Goal: Task Accomplishment & Management: Complete application form

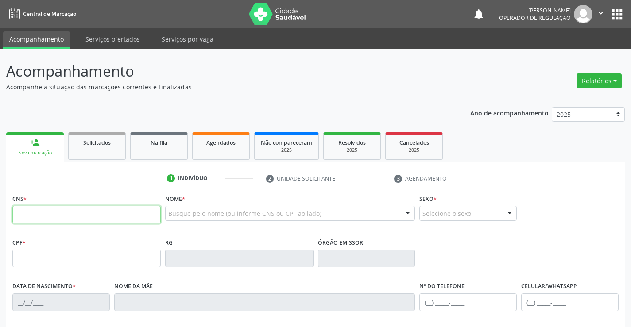
click at [71, 210] on input "text" at bounding box center [86, 215] width 148 height 18
click at [117, 217] on input "text" at bounding box center [86, 215] width 148 height 18
click at [130, 188] on div "1 Indivíduo 2 Unidade solicitante 3 Agendamento CNS * Nome * Busque pelo nome (…" at bounding box center [315, 322] width 618 height 302
click at [109, 213] on input "text" at bounding box center [86, 215] width 148 height 18
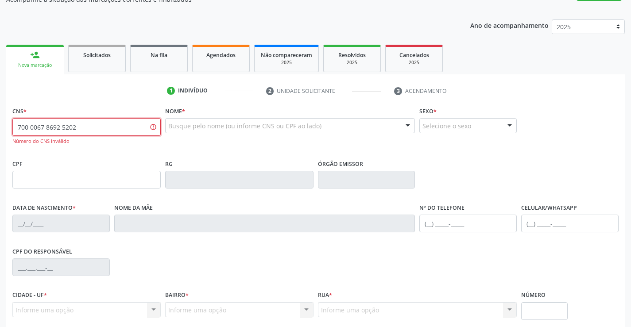
scroll to position [89, 0]
click at [91, 125] on input "700 0067 8692 5202" at bounding box center [86, 126] width 148 height 18
type input "700 0067 8692 5205"
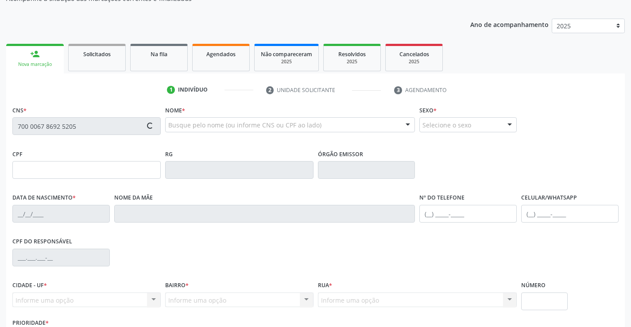
type input "2005982954"
type input "[DATE]"
type input "[PHONE_NUMBER]"
type input "S/N"
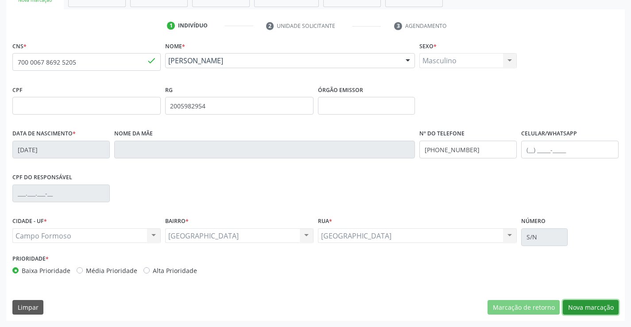
click at [573, 305] on button "Nova marcação" at bounding box center [590, 307] width 56 height 15
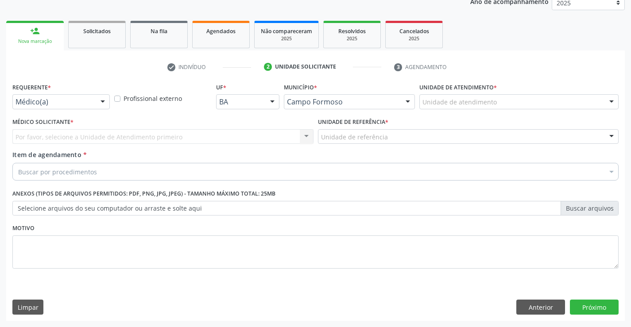
scroll to position [112, 0]
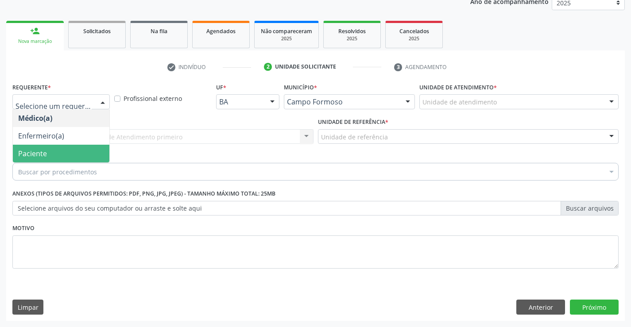
click at [52, 151] on span "Paciente" at bounding box center [61, 154] width 96 height 18
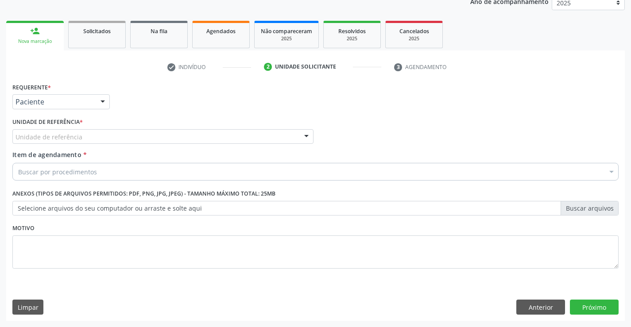
click at [130, 135] on div "Unidade de referência" at bounding box center [162, 136] width 301 height 15
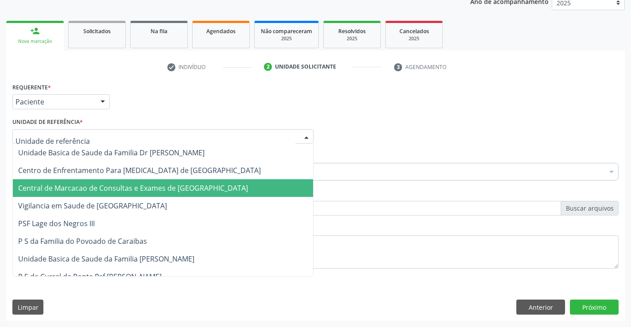
click at [133, 185] on span "Central de Marcacao de Consultas e Exames de [GEOGRAPHIC_DATA]" at bounding box center [133, 188] width 230 height 10
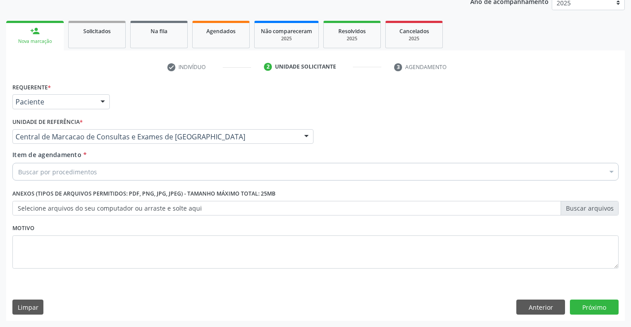
click at [150, 173] on div "Buscar por procedimentos" at bounding box center [315, 172] width 606 height 18
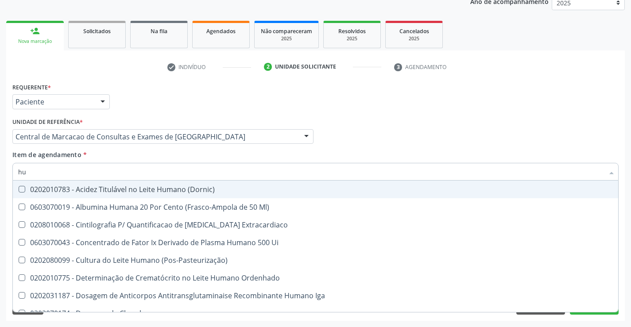
type input "h"
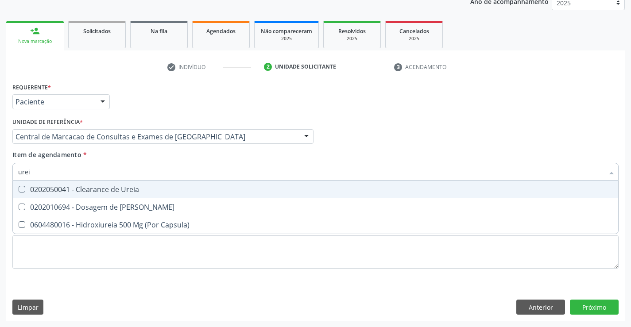
type input "ureia"
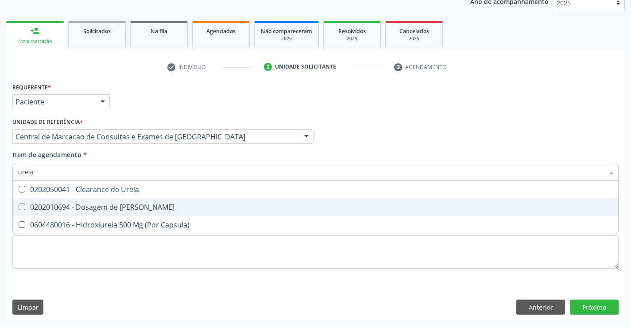
click at [125, 212] on span "0202010694 - Dosagem de [PERSON_NAME]" at bounding box center [315, 207] width 605 height 18
checkbox Ureia "true"
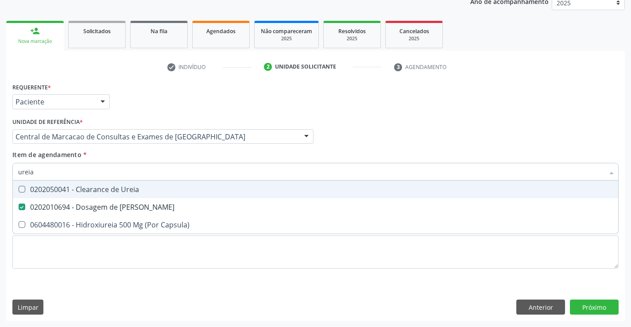
click at [130, 173] on input "ureia" at bounding box center [310, 172] width 585 height 18
type input "c"
checkbox Ureia "false"
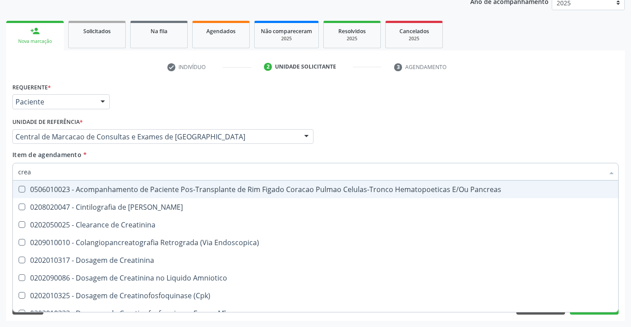
type input "creat"
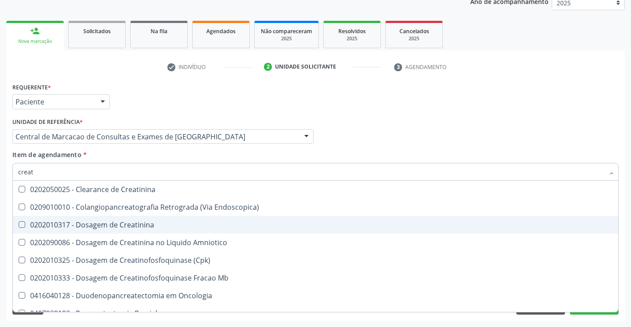
click at [125, 227] on div "0202010317 - Dosagem de Creatinina" at bounding box center [315, 224] width 594 height 7
checkbox Creatinina "true"
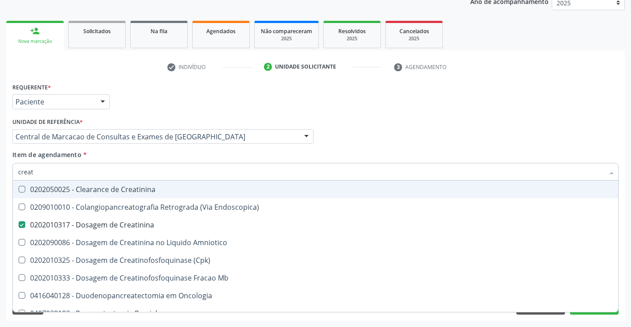
click at [129, 174] on input "creat" at bounding box center [310, 172] width 585 height 18
type input "ur"
checkbox Creatinina "false"
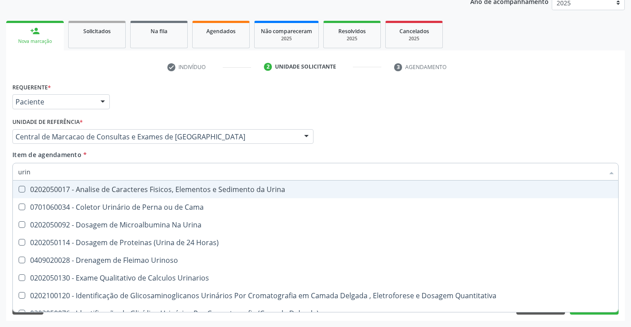
type input "urina"
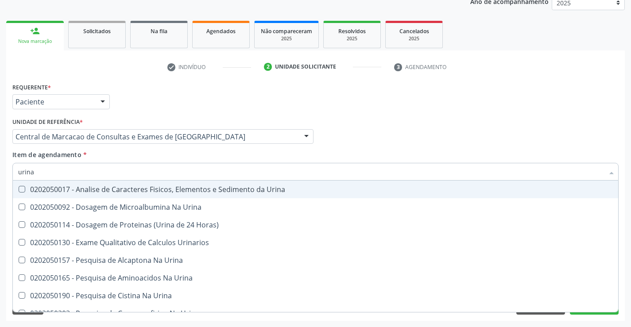
click at [119, 191] on div "0202050017 - Analise de Caracteres Fisicos, Elementos e Sedimento da Urina" at bounding box center [315, 189] width 594 height 7
checkbox Urina "true"
click at [125, 166] on input "urina" at bounding box center [310, 172] width 585 height 18
type input "tr"
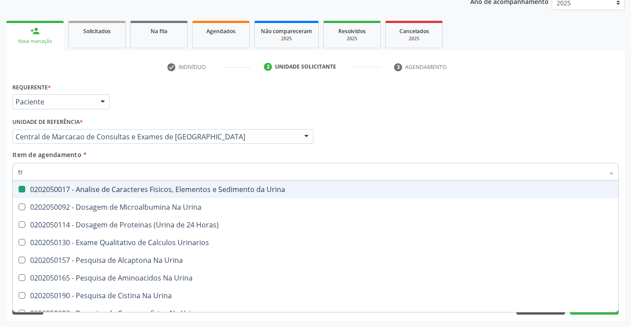
checkbox Urina "false"
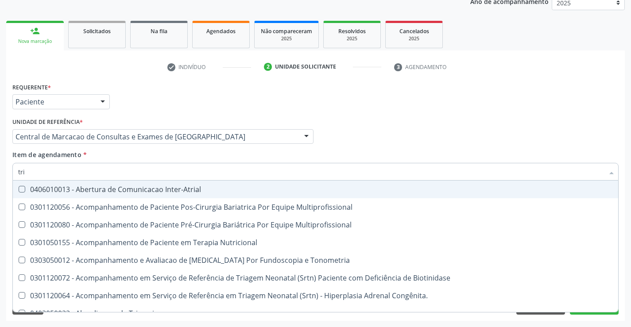
type input "trig"
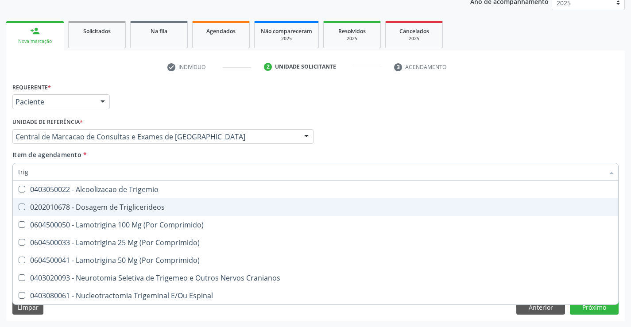
click at [116, 208] on div "0202010678 - Dosagem de Triglicerideos" at bounding box center [315, 207] width 594 height 7
checkbox Triglicerideos "true"
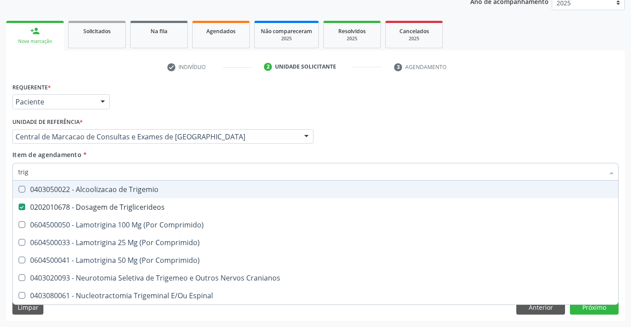
click at [123, 172] on input "trig" at bounding box center [310, 172] width 585 height 18
type input "f"
checkbox Triglicerideos "false"
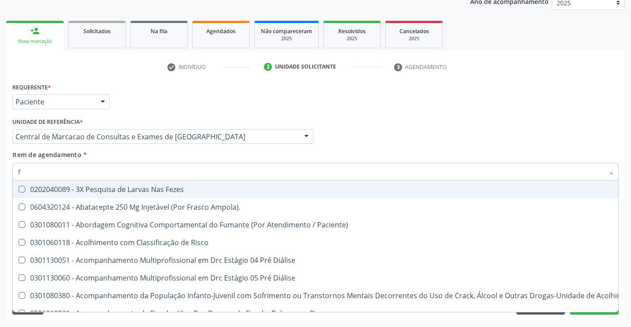
type input "fe"
checkbox Urina "false"
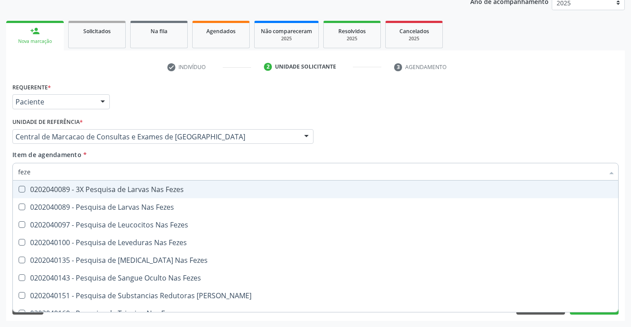
type input "fezes"
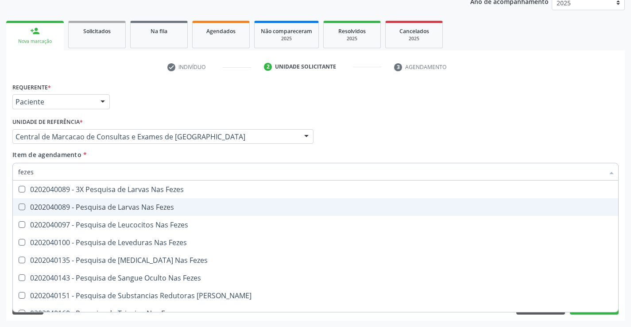
click at [123, 208] on div "0202040089 - Pesquisa de Larvas Nas Fezes" at bounding box center [315, 207] width 594 height 7
checkbox Fezes "true"
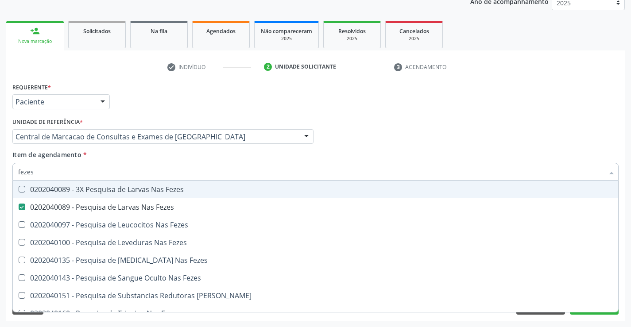
click at [125, 166] on input "fezes" at bounding box center [310, 172] width 585 height 18
type input "h"
checkbox Fezes "false"
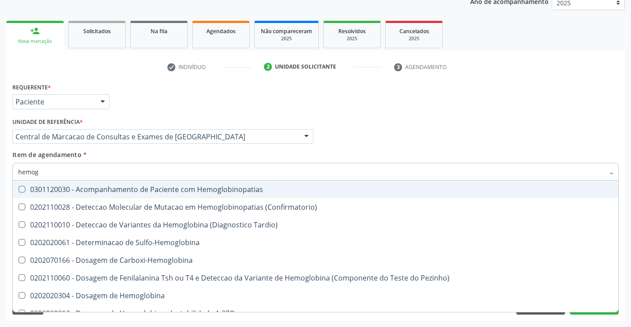
type input "hemogr"
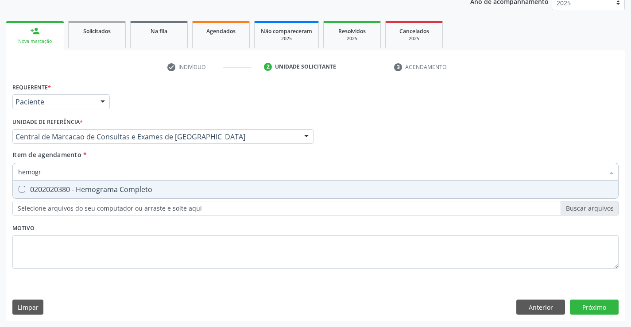
click at [103, 186] on div "0202020380 - Hemograma Completo" at bounding box center [315, 189] width 594 height 7
checkbox Completo "true"
click at [116, 171] on input "hemogr" at bounding box center [310, 172] width 585 height 18
type input "gl"
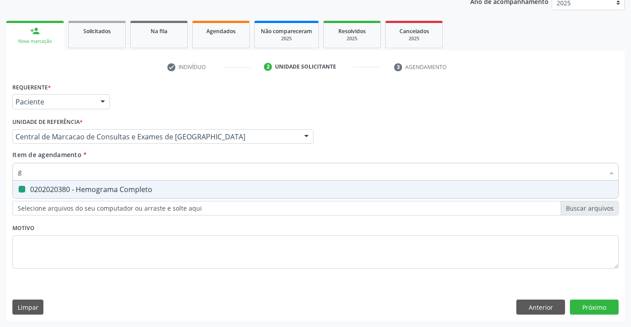
checkbox Completo "false"
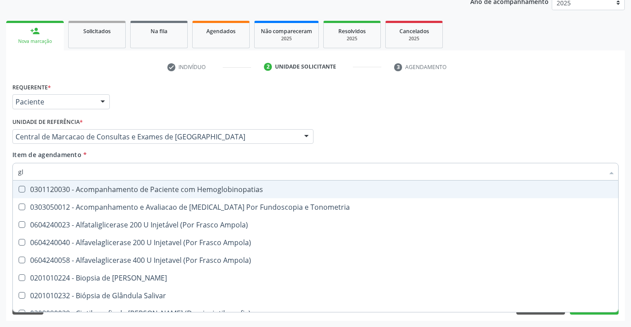
type input "gli"
checkbox Dosagens\) "true"
type input "glic"
checkbox Tardio\) "true"
checkbox Dosagens\) "false"
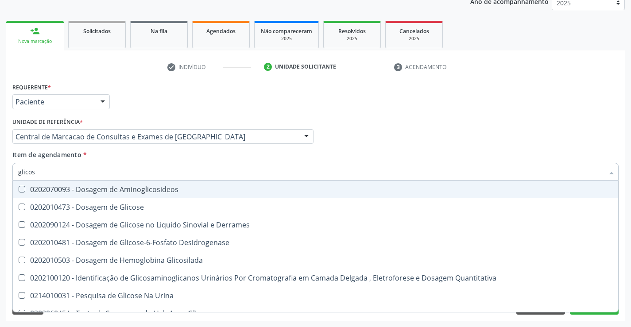
type input "glicose"
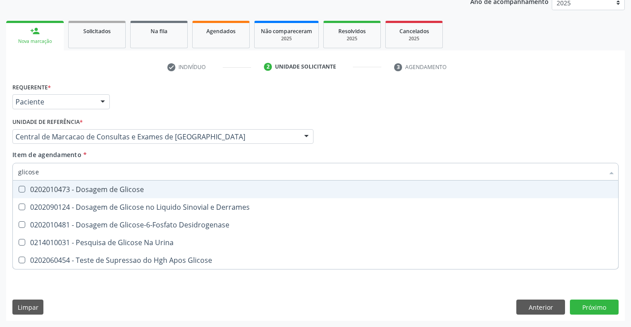
click at [110, 189] on div "0202010473 - Dosagem de Glicose" at bounding box center [315, 189] width 594 height 7
checkbox Glicose "true"
click at [115, 173] on input "glicose" at bounding box center [310, 172] width 585 height 18
type input "c"
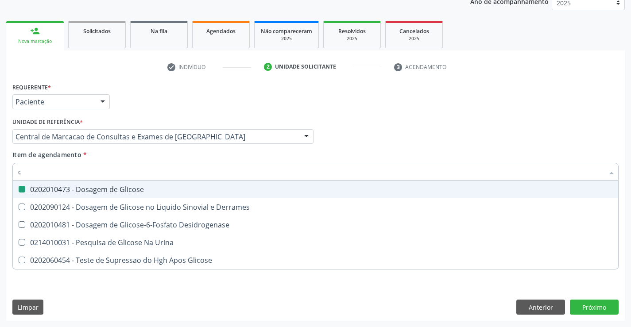
checkbox Glicose "false"
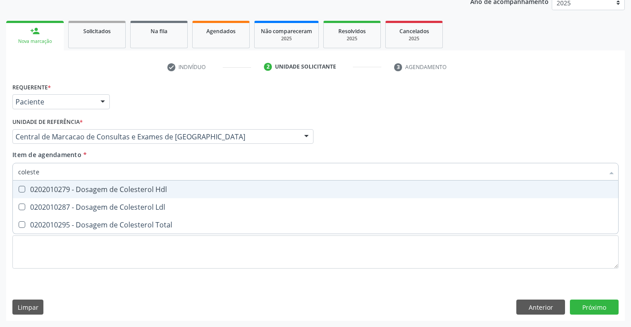
type input "colester"
click at [111, 192] on div "0202010279 - Dosagem de Colesterol Hdl" at bounding box center [315, 189] width 594 height 7
checkbox Hdl "true"
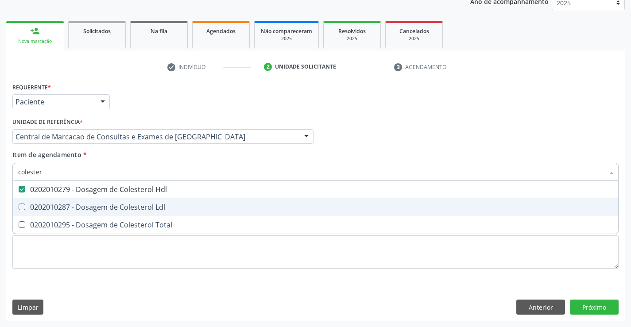
click at [108, 202] on span "0202010287 - Dosagem de Colesterol Ldl" at bounding box center [315, 207] width 605 height 18
checkbox Ldl "true"
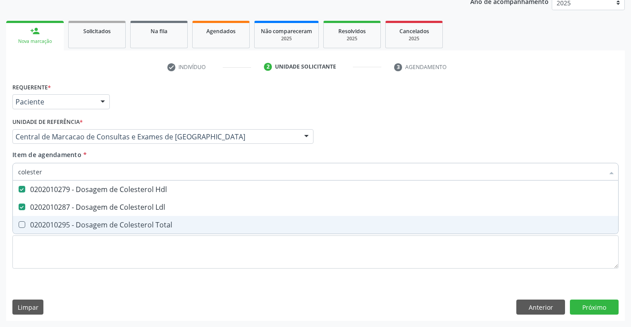
click at [104, 216] on span "0202010295 - Dosagem de Colesterol Total" at bounding box center [315, 225] width 605 height 18
checkbox Total "true"
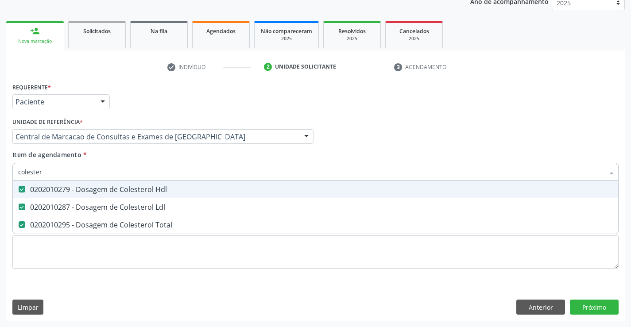
click at [109, 172] on input "colester" at bounding box center [310, 172] width 585 height 18
type input "tg"
checkbox Hdl "false"
checkbox Ldl "false"
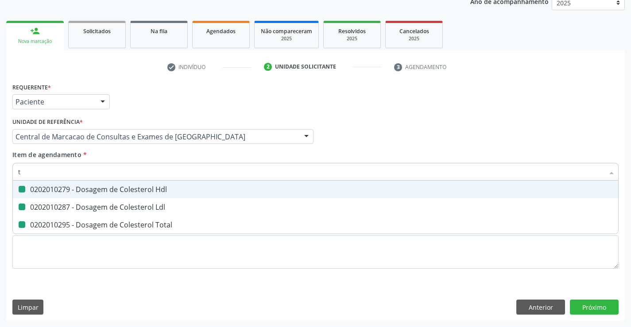
checkbox Total "false"
click at [97, 191] on div "0202010643 - Dosagem de Transaminase Glutamico-Oxalacetica (Tgo)" at bounding box center [315, 189] width 594 height 7
checkbox \(Tgo\) "true"
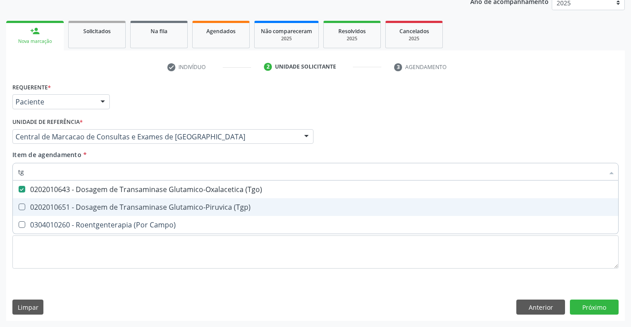
click at [100, 211] on div "0202010651 - Dosagem de Transaminase Glutamico-Piruvica (Tgp)" at bounding box center [315, 207] width 594 height 7
checkbox \(Tgp\) "true"
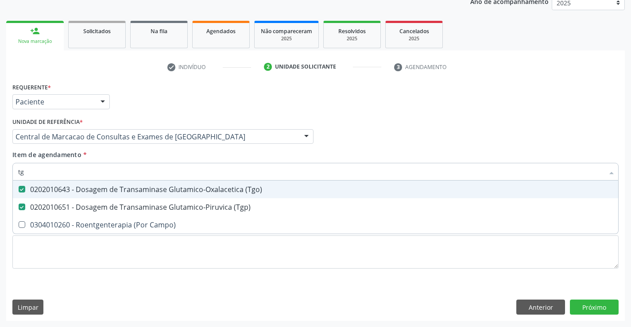
click at [112, 173] on input "tg" at bounding box center [310, 172] width 585 height 18
type input "ga"
checkbox \(Tgo\) "false"
checkbox \(Tgp\) "false"
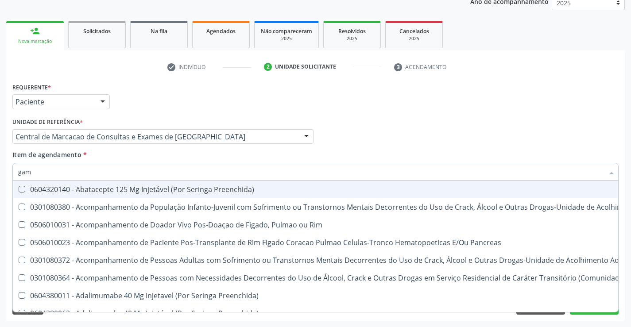
type input "gama"
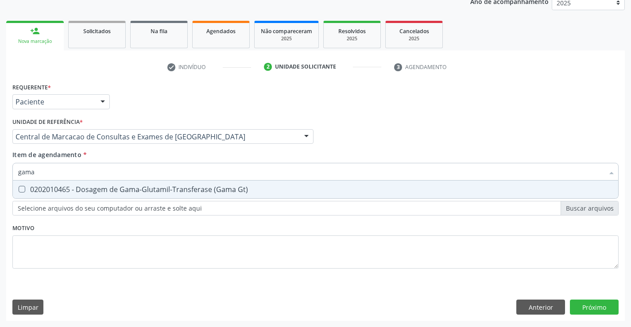
click at [101, 191] on div "0202010465 - Dosagem de Gama-Glutamil-Transferase (Gama Gt)" at bounding box center [315, 189] width 594 height 7
checkbox Gt\) "true"
click at [107, 170] on input "gama" at bounding box center [310, 172] width 585 height 18
type input "f"
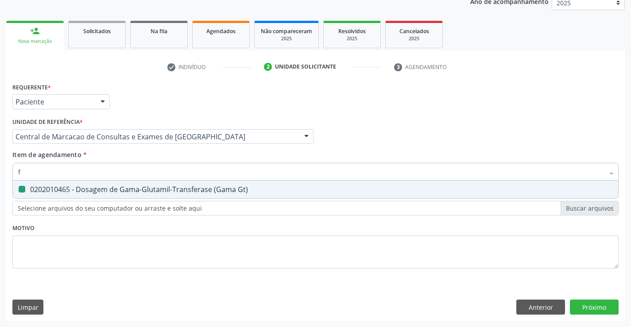
checkbox Gt\) "false"
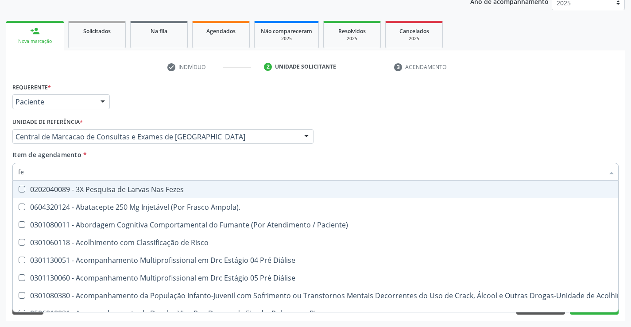
type input "fer"
checkbox Frasco-Ampola\) "true"
checkbox Urina "false"
checkbox C "false"
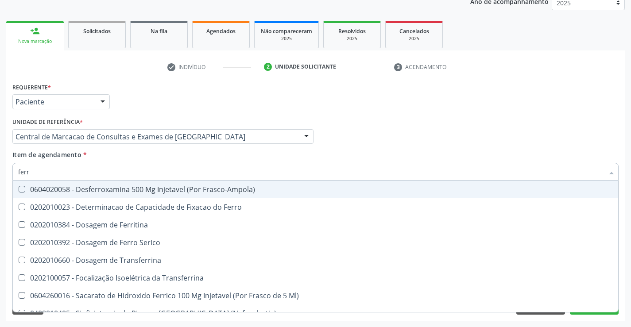
type input "ferro"
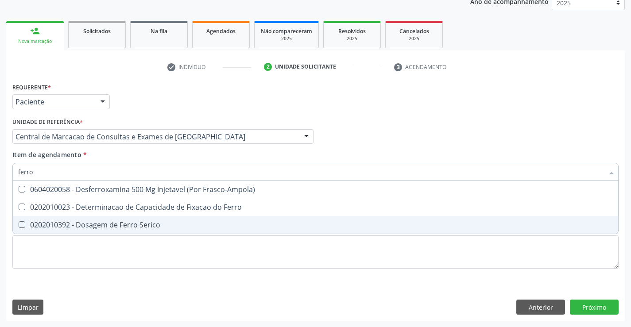
click at [109, 227] on div "0202010392 - Dosagem de Ferro Serico" at bounding box center [315, 224] width 594 height 7
checkbox Serico "true"
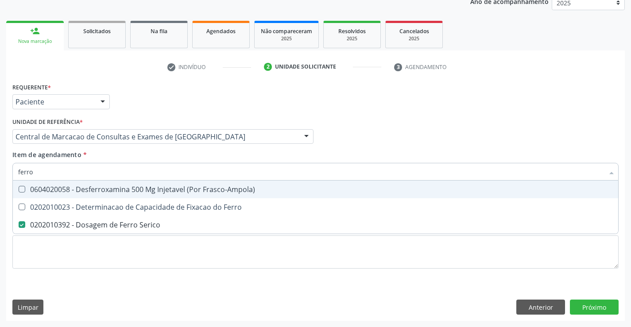
click at [358, 140] on div "Médico Solicitante Por favor, selecione a Unidade de Atendimento primeiro Nenhu…" at bounding box center [315, 132] width 610 height 35
checkbox Ferro "true"
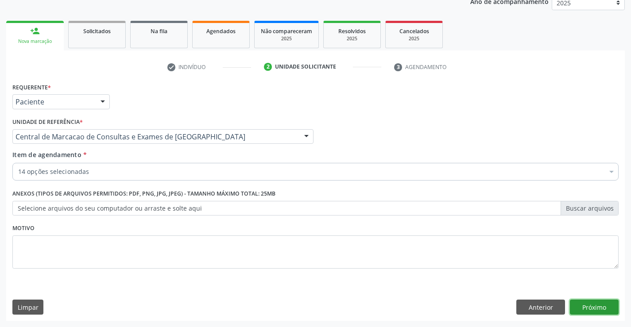
click at [601, 310] on button "Próximo" at bounding box center [594, 307] width 49 height 15
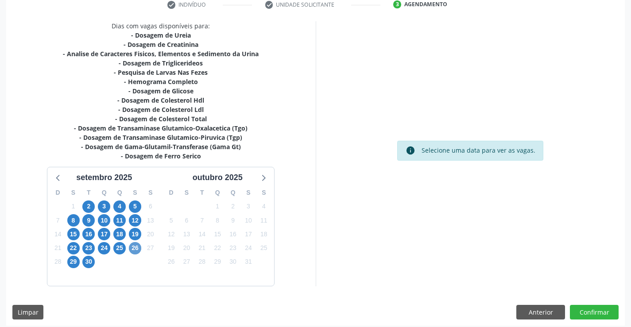
scroll to position [179, 0]
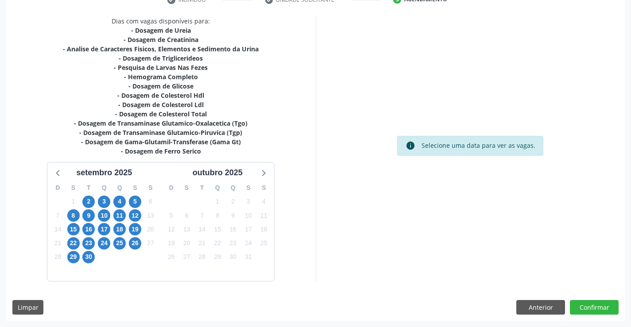
click at [82, 198] on div "2" at bounding box center [88, 202] width 12 height 14
click at [91, 204] on span "2" at bounding box center [88, 202] width 12 height 12
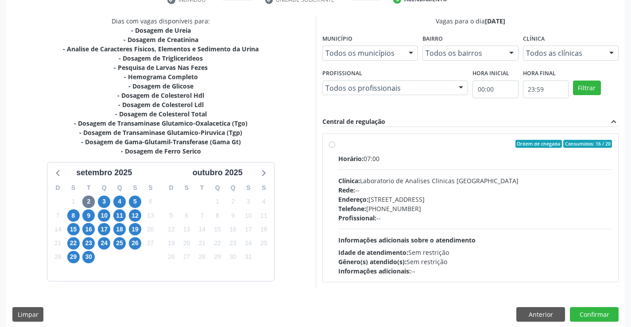
click at [396, 170] on div "Horário: 07:00 Clínica: Laboratorio de Analises Clinicas [GEOGRAPHIC_DATA] Rede…" at bounding box center [475, 215] width 274 height 122
click at [335, 148] on input "Ordem de chegada Consumidos: 16 / 20 Horário: 07:00 Clínica: Laboratorio de Ana…" at bounding box center [332, 144] width 6 height 8
radio input "true"
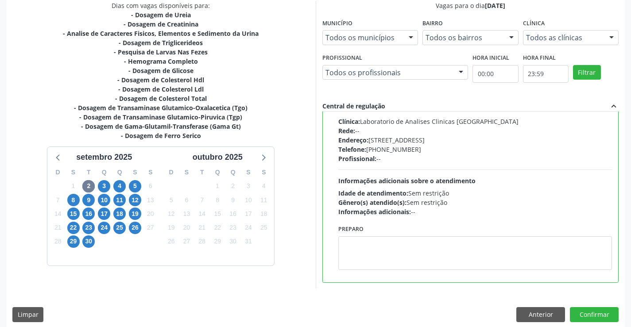
scroll to position [202, 0]
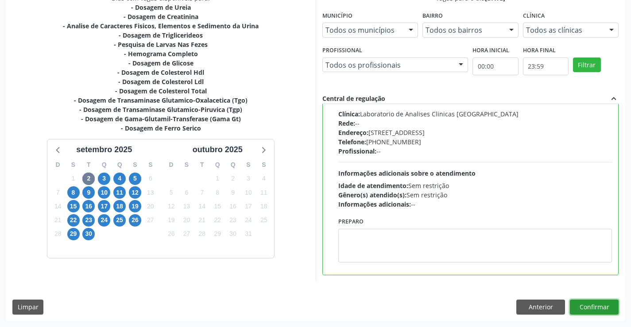
click at [597, 309] on button "Confirmar" at bounding box center [594, 307] width 49 height 15
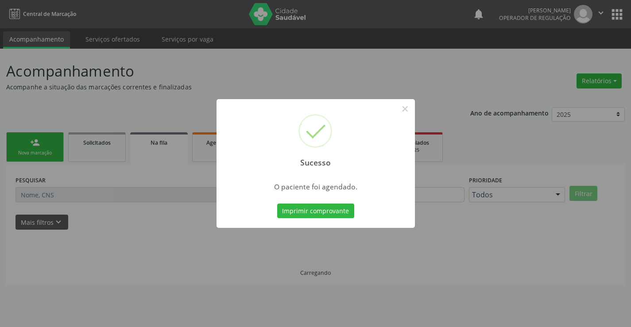
scroll to position [0, 0]
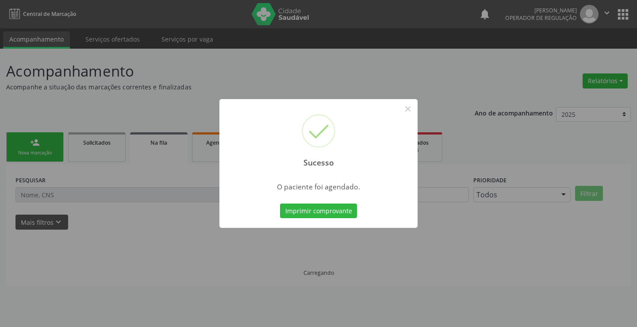
click at [295, 202] on div "Imprimir comprovante Cancel" at bounding box center [318, 211] width 81 height 19
click at [298, 210] on button "Imprimir comprovante" at bounding box center [318, 211] width 77 height 15
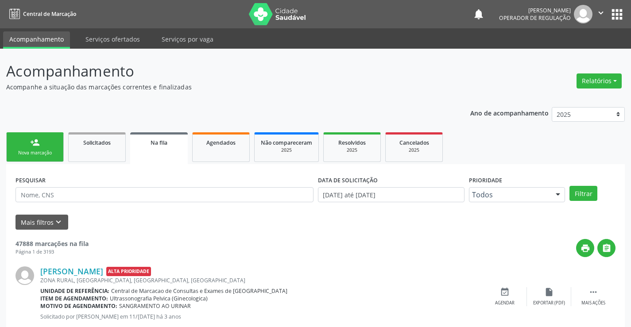
click at [36, 149] on link "person_add Nova marcação" at bounding box center [35, 147] width 58 height 30
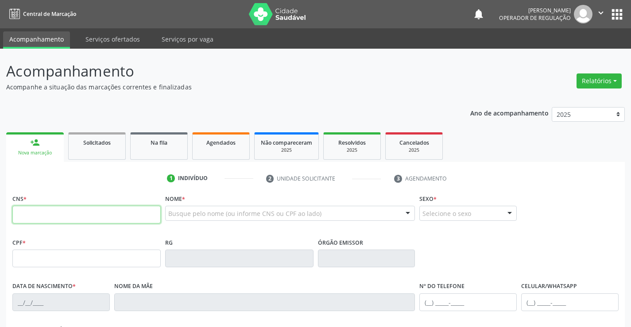
click at [52, 213] on input "text" at bounding box center [86, 215] width 148 height 18
type input "707 8096 3373 9610"
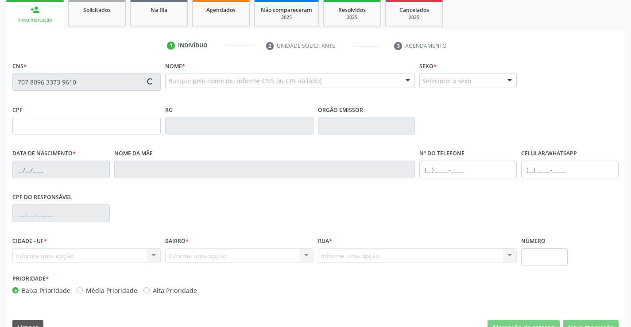
type input "23[DATE]"
type input "[PERSON_NAME]"
type input "[PHONE_NUMBER]"
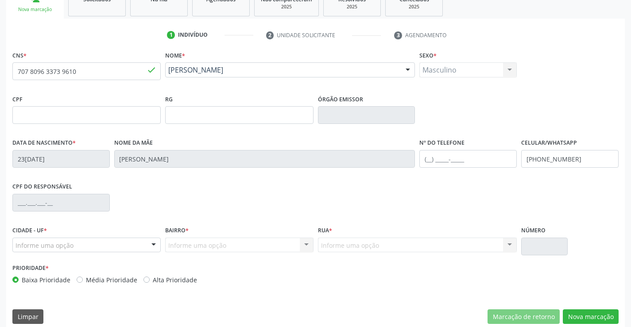
scroll to position [153, 0]
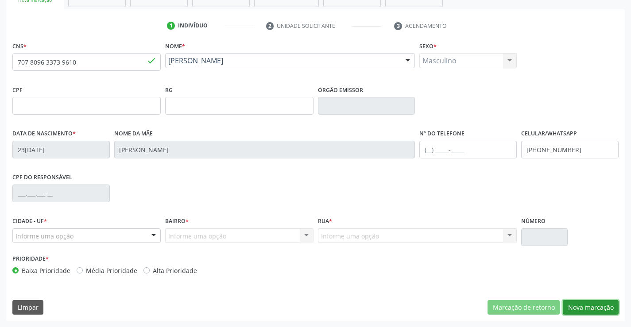
click at [606, 309] on button "Nova marcação" at bounding box center [590, 307] width 56 height 15
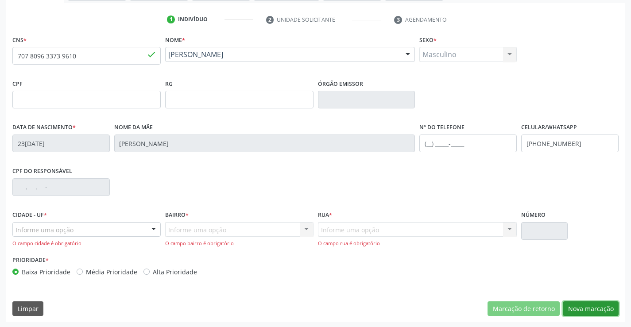
scroll to position [160, 0]
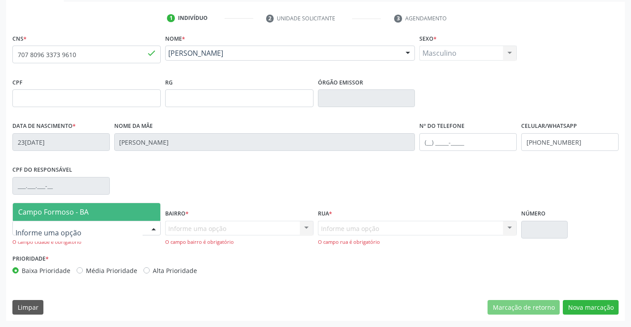
click at [147, 226] on div at bounding box center [153, 228] width 13 height 15
click at [139, 210] on span "Campo Formoso - BA" at bounding box center [86, 212] width 147 height 18
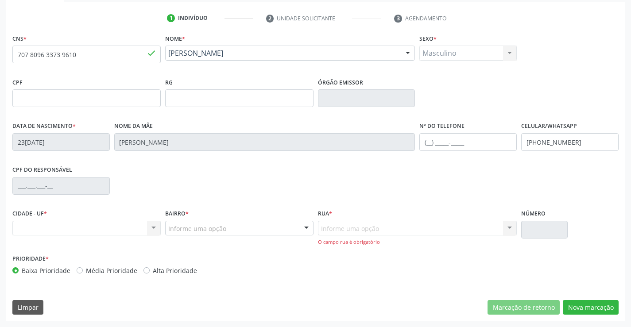
click at [301, 228] on div at bounding box center [306, 228] width 13 height 15
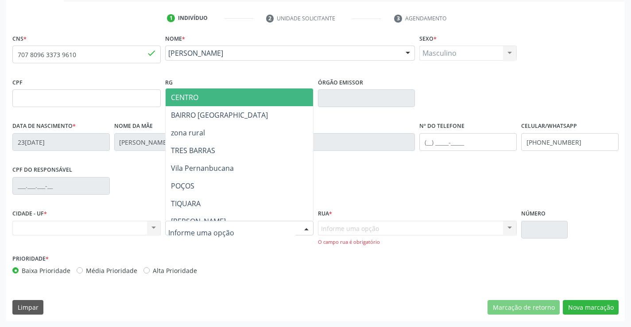
click at [240, 94] on span "CENTRO" at bounding box center [261, 98] width 191 height 18
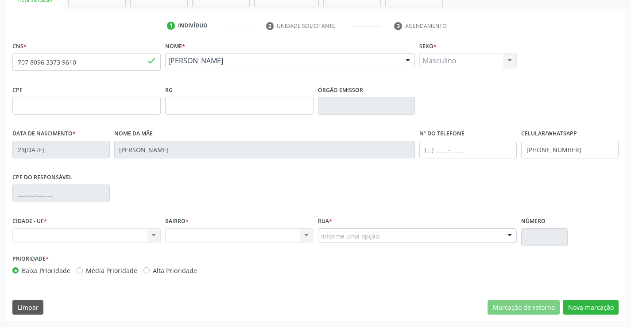
scroll to position [153, 0]
click at [431, 226] on div "Rua * Informe uma opção [PERSON_NAME] retiro das arvores RUA [PERSON_NAME][GEOG…" at bounding box center [417, 229] width 199 height 28
click at [429, 233] on div "Informe uma opção" at bounding box center [417, 235] width 199 height 15
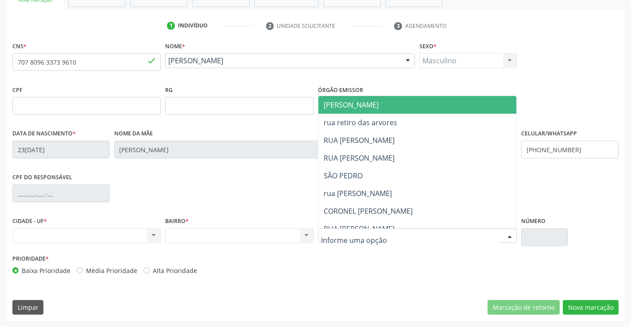
click at [379, 92] on div "Órgão emissor" at bounding box center [366, 98] width 97 height 31
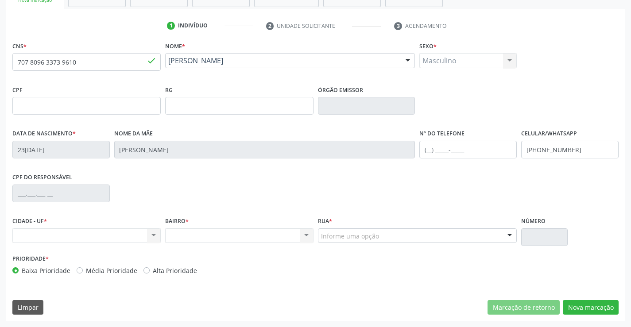
click at [380, 241] on div "Informe uma opção" at bounding box center [417, 235] width 199 height 15
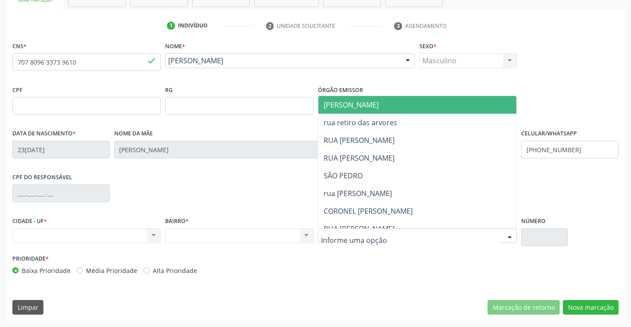
click at [352, 105] on span "[PERSON_NAME]" at bounding box center [350, 105] width 55 height 10
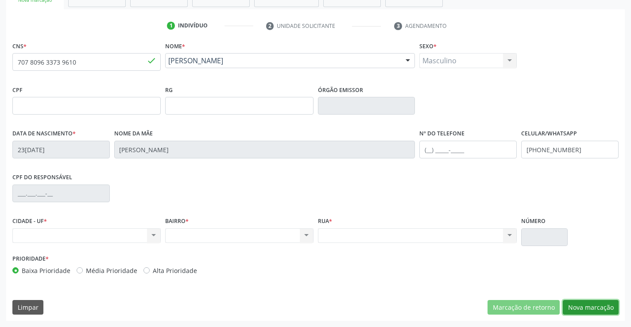
click at [577, 310] on button "Nova marcação" at bounding box center [590, 307] width 56 height 15
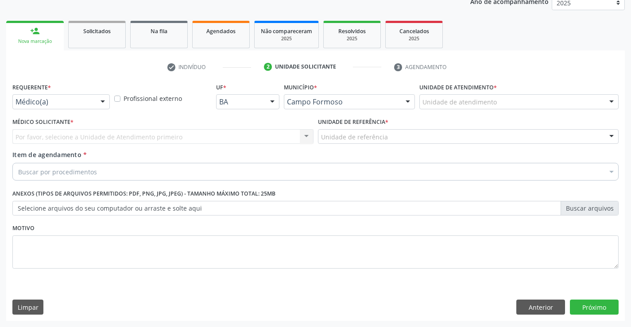
scroll to position [112, 0]
click at [105, 96] on div at bounding box center [102, 102] width 13 height 15
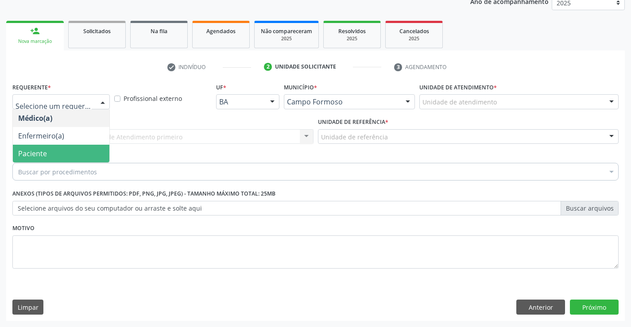
click at [79, 153] on span "Paciente" at bounding box center [61, 154] width 96 height 18
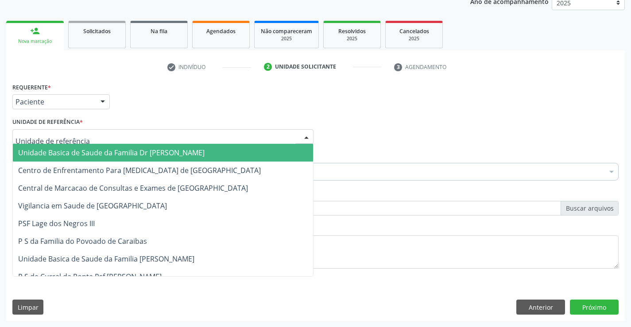
click at [115, 132] on div at bounding box center [162, 136] width 301 height 15
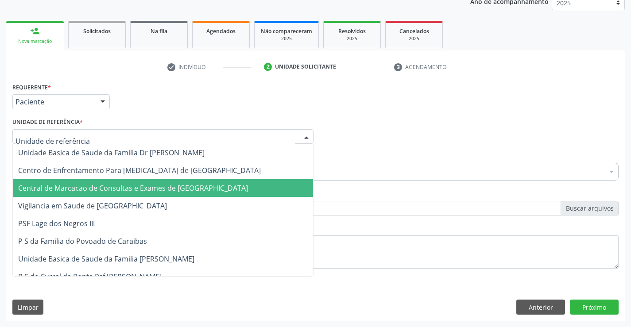
click at [114, 184] on span "Central de Marcacao de Consultas e Exames de [GEOGRAPHIC_DATA]" at bounding box center [133, 188] width 230 height 10
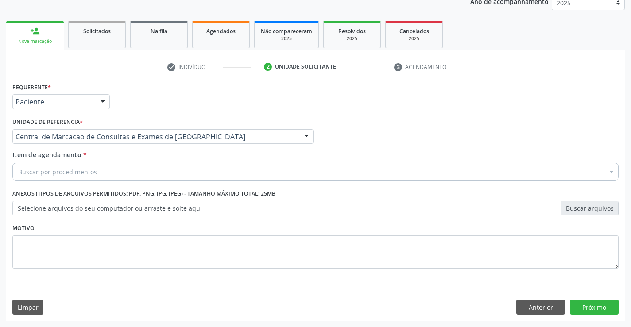
click at [118, 170] on div "Buscar por procedimentos" at bounding box center [315, 172] width 606 height 18
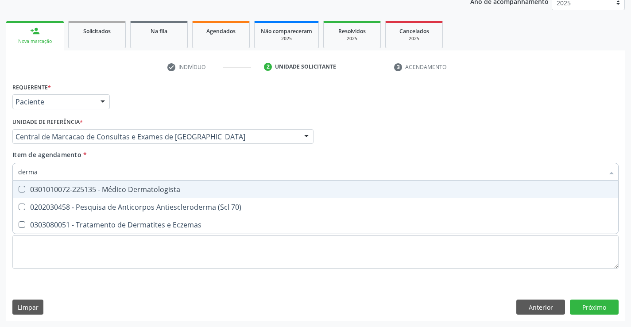
type input "dermat"
click at [108, 189] on div "0301010072-225135 - Médico Dermatologista" at bounding box center [315, 189] width 594 height 7
checkbox Dermatologista "true"
click at [116, 171] on input "dermat" at bounding box center [310, 172] width 585 height 18
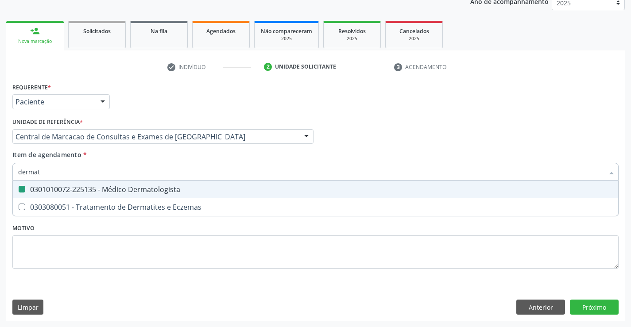
type input "e"
checkbox Dermatologista "false"
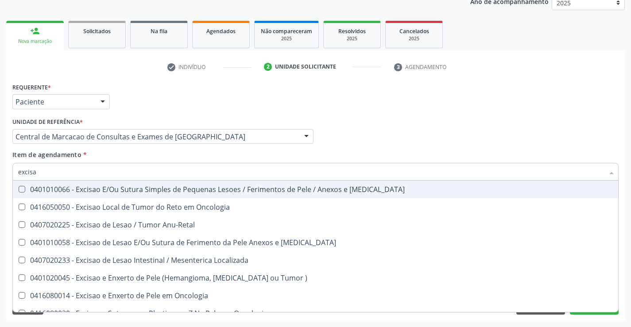
type input "excisao"
click at [119, 187] on div "0401010066 - Excisao E/Ou Sutura Simples de Pequenas Lesoes / Ferimentos de Pel…" at bounding box center [315, 189] width 594 height 7
checkbox Mucosa "true"
click at [381, 142] on div "Médico Solicitante Por favor, selecione a Unidade de Atendimento primeiro Nenhu…" at bounding box center [315, 132] width 610 height 35
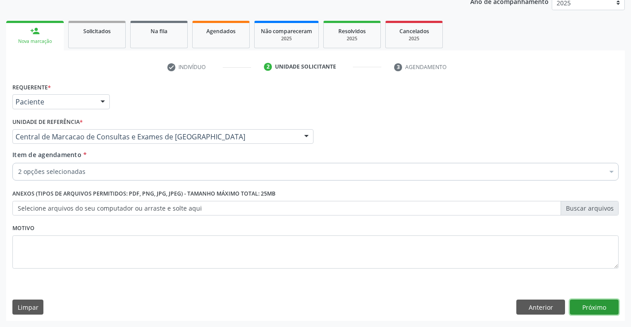
click at [588, 305] on button "Próximo" at bounding box center [594, 307] width 49 height 15
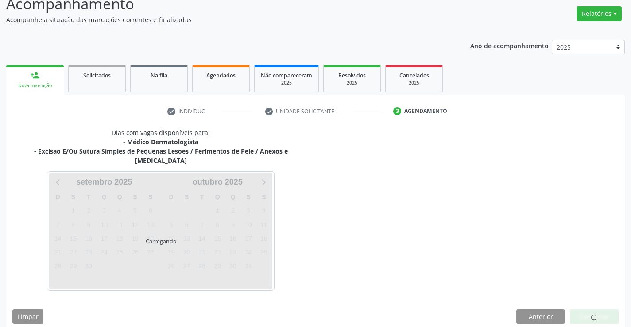
scroll to position [93, 0]
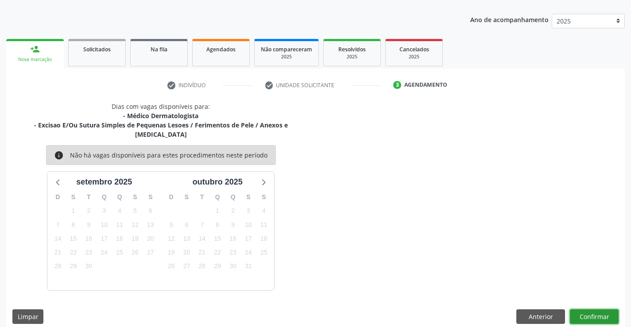
click at [582, 309] on button "Confirmar" at bounding box center [594, 316] width 49 height 15
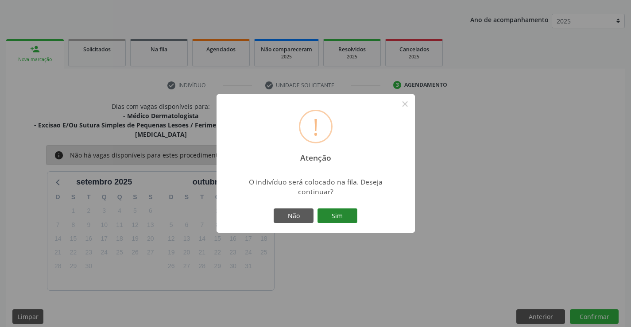
click at [335, 217] on button "Sim" at bounding box center [337, 215] width 40 height 15
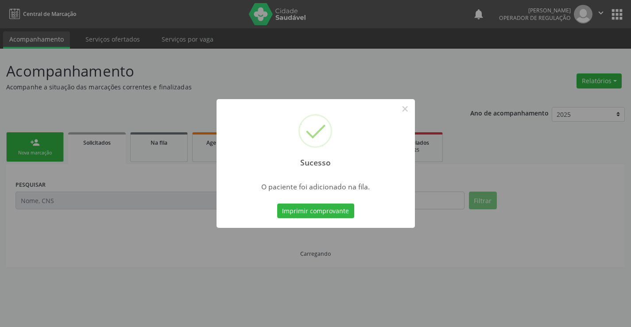
scroll to position [0, 0]
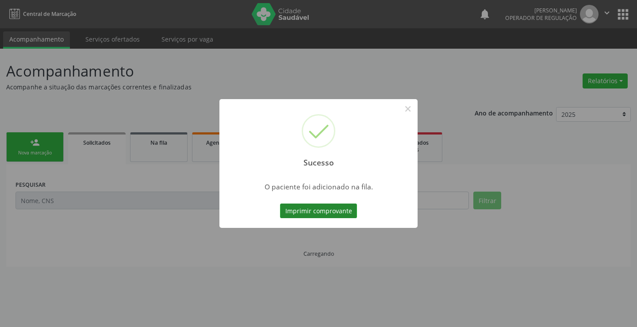
click at [335, 208] on button "Imprimir comprovante" at bounding box center [318, 211] width 77 height 15
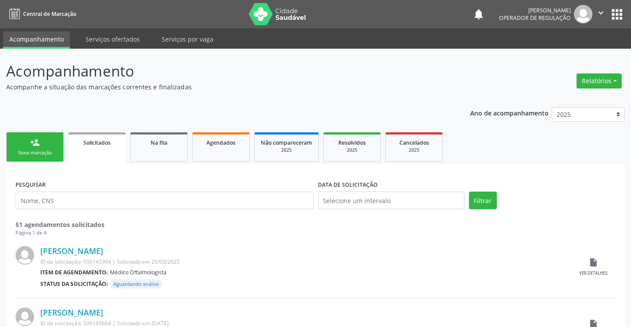
click at [27, 150] on div "Nova marcação" at bounding box center [35, 153] width 44 height 7
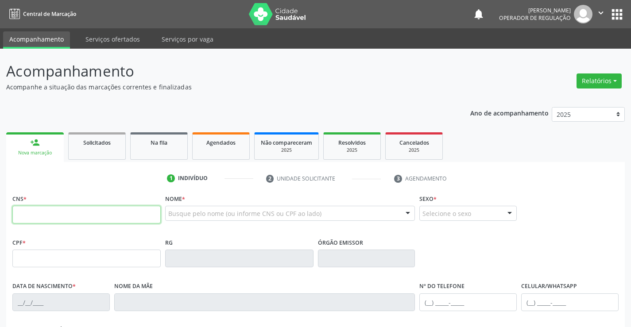
click at [46, 216] on input "text" at bounding box center [86, 215] width 148 height 18
click at [31, 210] on input "text" at bounding box center [86, 215] width 148 height 18
type input "704 0053 3604 8965"
type input "0738788040"
type input "[DATE]"
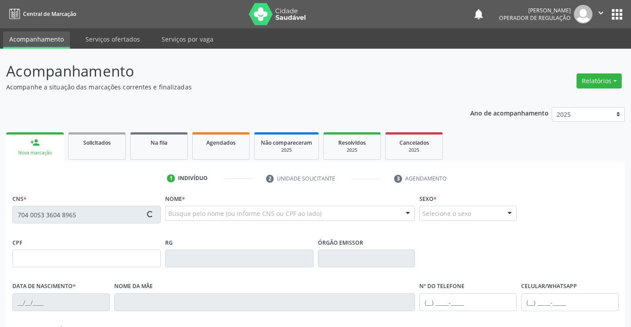
type input "[PHONE_NUMBER]"
type input "S/N"
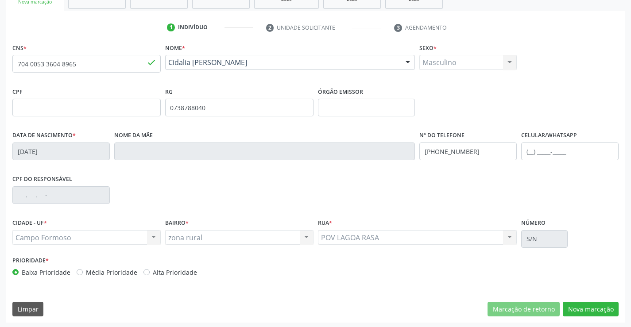
scroll to position [153, 0]
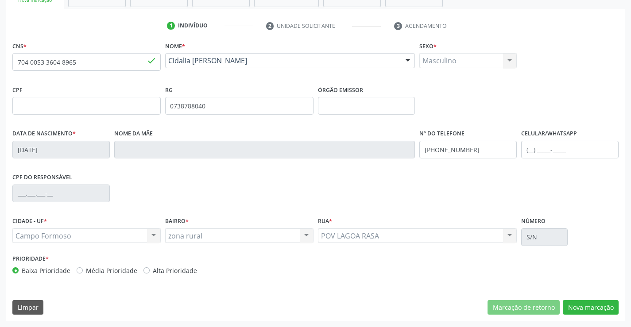
click at [570, 315] on div "CNS * 704 0053 3604 8965 done Nome * Cidalia Dias Cruz Cidalia Dias Cruz CNS: 7…" at bounding box center [315, 179] width 618 height 281
click at [573, 306] on button "Nova marcação" at bounding box center [590, 307] width 56 height 15
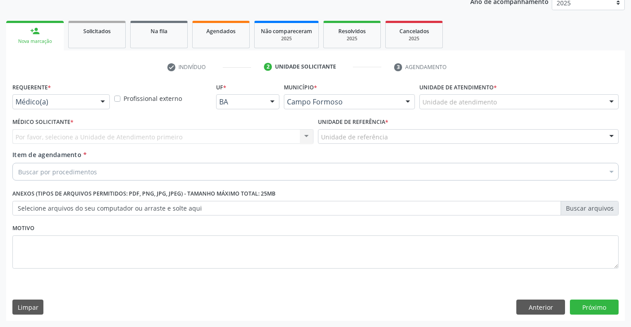
scroll to position [112, 0]
click at [102, 102] on div at bounding box center [102, 102] width 13 height 15
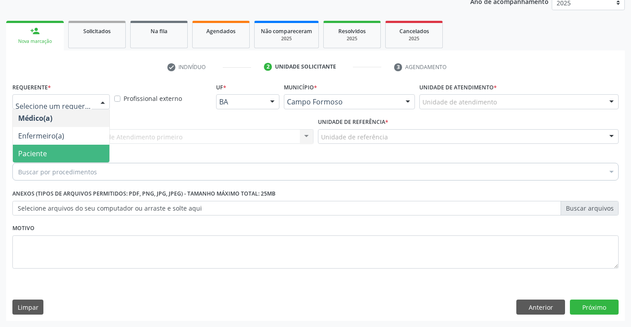
click at [74, 147] on span "Paciente" at bounding box center [61, 154] width 96 height 18
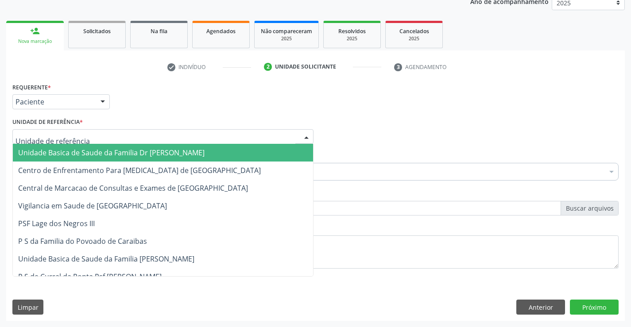
click at [138, 142] on div at bounding box center [162, 136] width 301 height 15
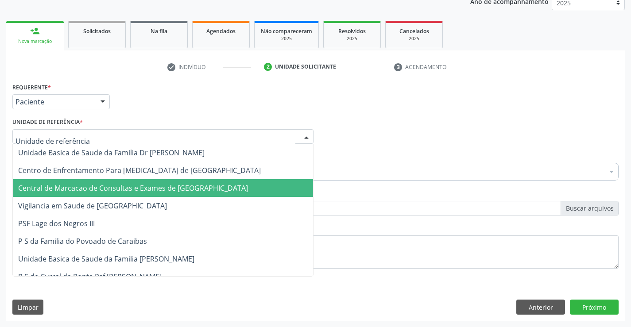
click at [131, 194] on span "Central de Marcacao de Consultas e Exames de [GEOGRAPHIC_DATA]" at bounding box center [163, 188] width 300 height 18
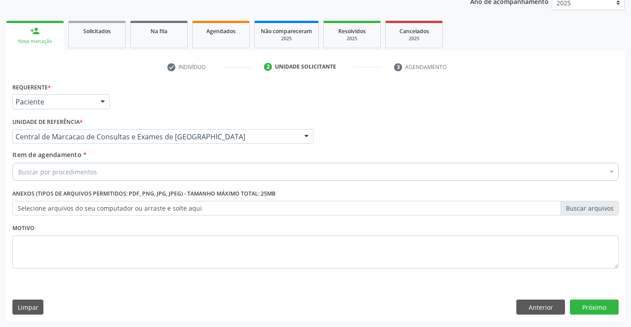
click at [139, 164] on div "Buscar por procedimentos" at bounding box center [315, 172] width 606 height 18
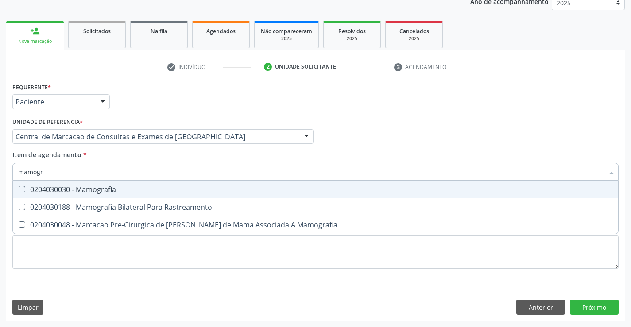
type input "mamogra"
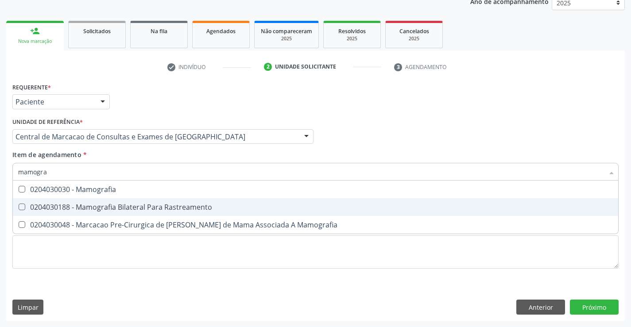
click at [136, 211] on div "0204030188 - Mamografia Bilateral Para Rastreamento" at bounding box center [315, 207] width 594 height 7
checkbox Rastreamento "true"
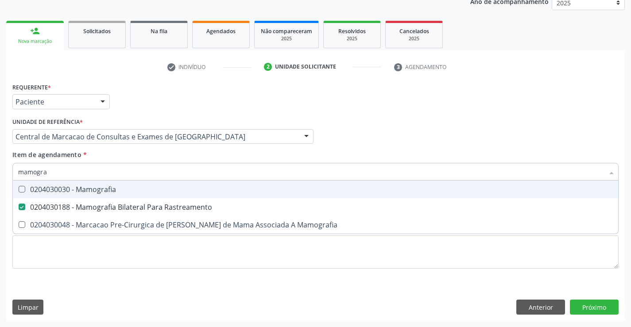
click at [378, 115] on div "Médico Solicitante Por favor, selecione a Unidade de Atendimento primeiro Nenhu…" at bounding box center [315, 132] width 610 height 35
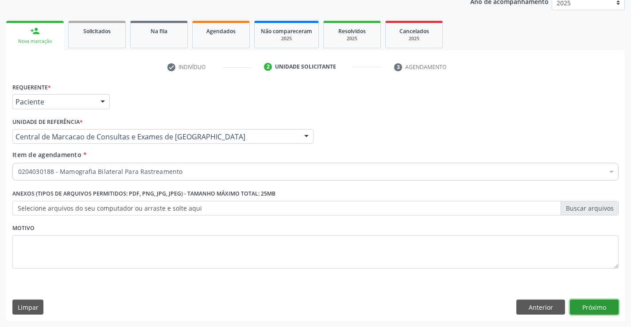
click at [597, 308] on button "Próximo" at bounding box center [594, 307] width 49 height 15
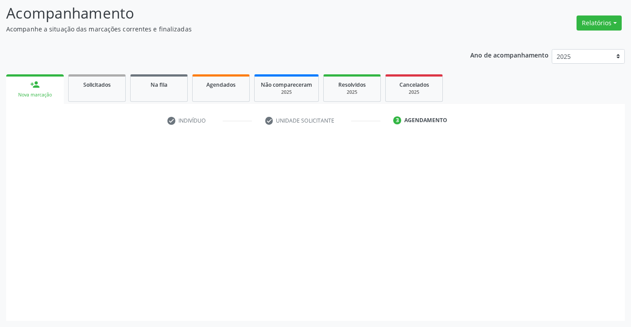
scroll to position [58, 0]
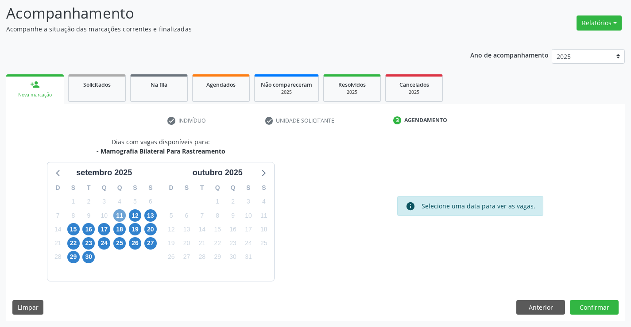
click at [123, 213] on span "11" at bounding box center [119, 215] width 12 height 12
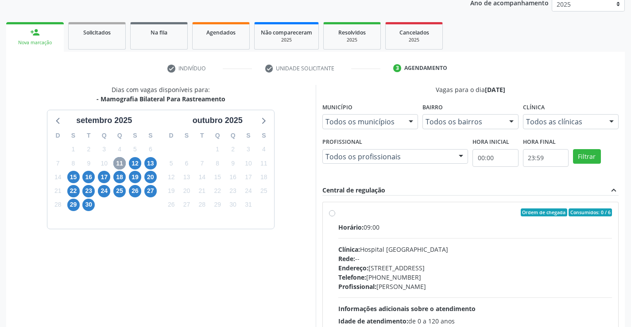
scroll to position [186, 0]
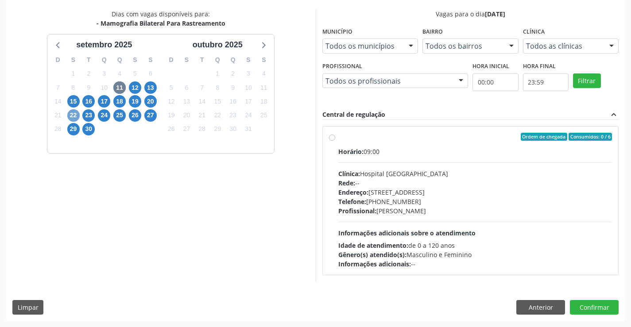
click at [73, 114] on span "22" at bounding box center [73, 115] width 12 height 12
click at [416, 165] on div "Horário: 09:00 Clínica: Hospital [GEOGRAPHIC_DATA] Rede: -- Endereço: [STREET_A…" at bounding box center [475, 208] width 274 height 122
click at [335, 141] on input "Ordem de chegada Consumidos: 0 / 6 Horário: 09:00 Clínica: Hospital [GEOGRAPHIC…" at bounding box center [332, 137] width 6 height 8
radio input "true"
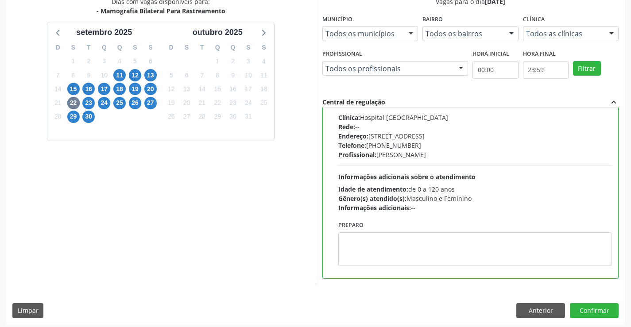
scroll to position [202, 0]
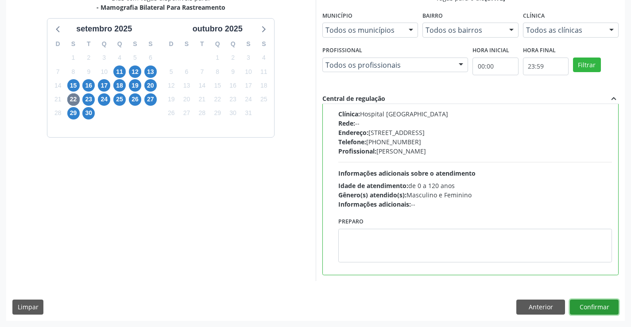
click at [587, 308] on button "Confirmar" at bounding box center [594, 307] width 49 height 15
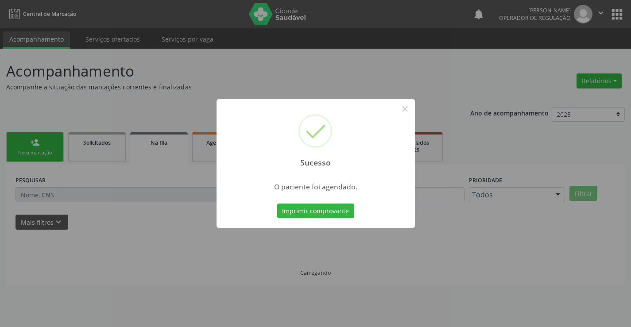
scroll to position [0, 0]
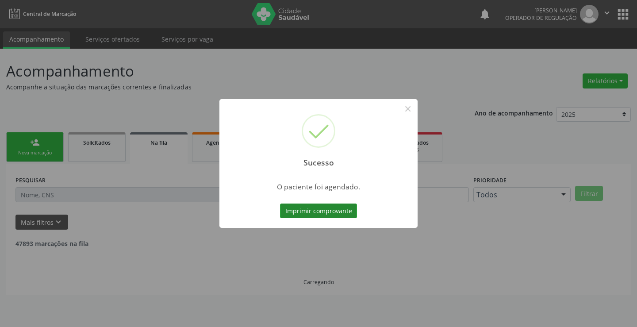
click at [318, 208] on button "Imprimir comprovante" at bounding box center [318, 211] width 77 height 15
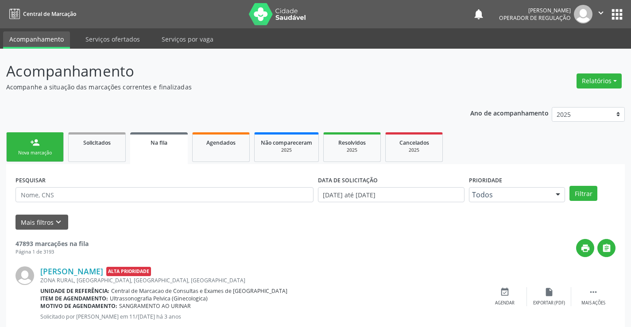
click at [34, 142] on div "person_add" at bounding box center [35, 143] width 10 height 10
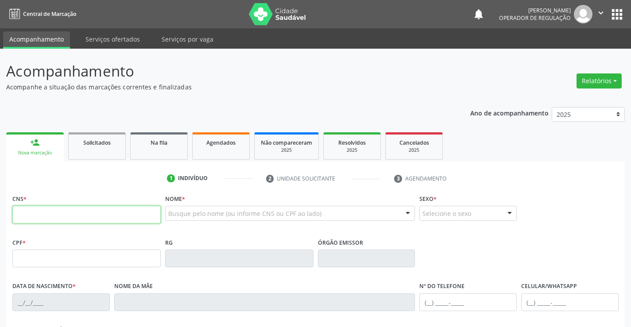
click at [63, 212] on input "text" at bounding box center [86, 215] width 148 height 18
type input "700 9059 3361 8698"
type input "0777809907"
type input "[DATE]"
type input "S/N"
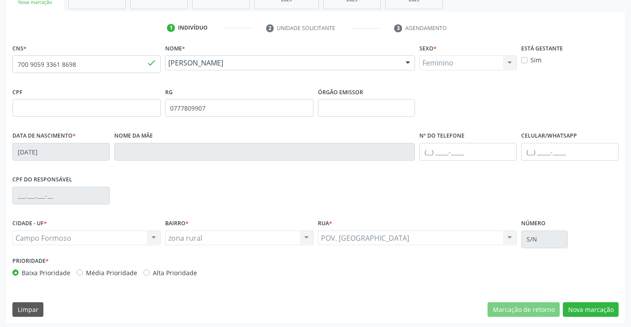
scroll to position [153, 0]
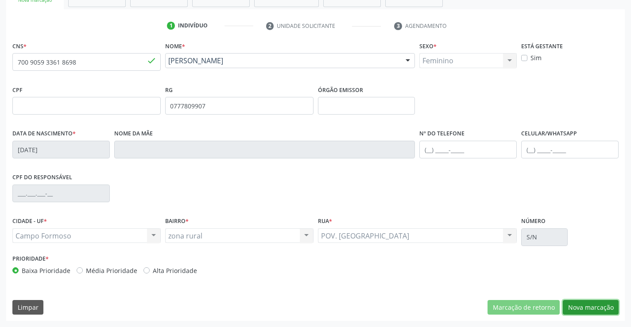
click at [585, 301] on button "Nova marcação" at bounding box center [590, 307] width 56 height 15
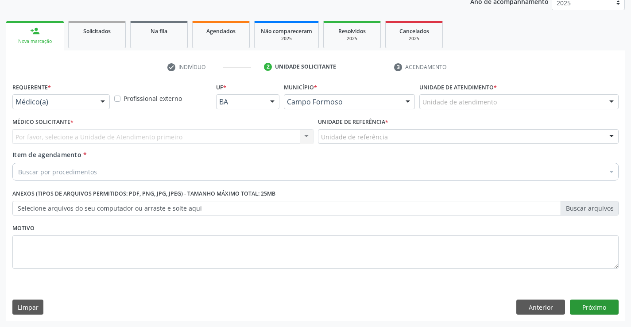
scroll to position [112, 0]
click at [99, 89] on div "Requerente * Médico(a) Médico(a) Enfermeiro(a) Paciente Nenhum resultado encont…" at bounding box center [60, 95] width 97 height 28
click at [91, 96] on div "Médico(a)" at bounding box center [60, 101] width 97 height 15
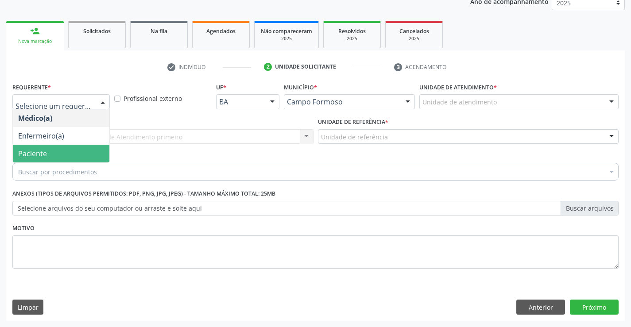
click at [66, 148] on span "Paciente" at bounding box center [61, 154] width 96 height 18
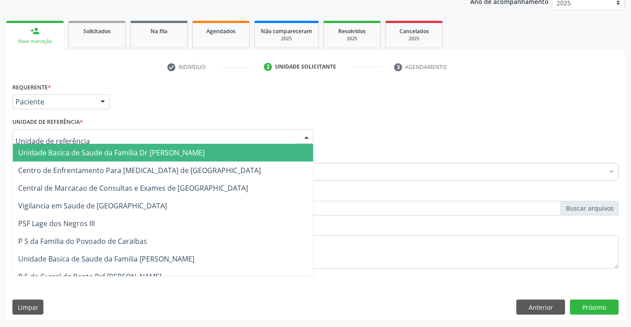
click at [111, 140] on div at bounding box center [162, 136] width 301 height 15
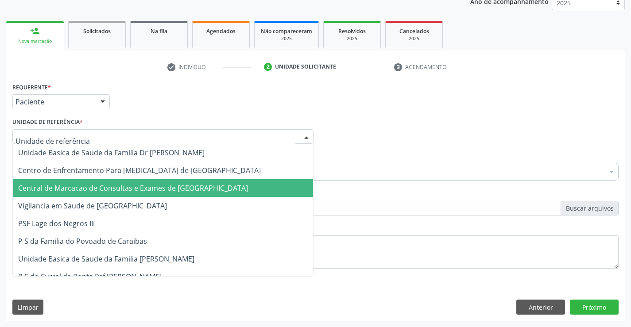
click at [121, 190] on span "Central de Marcacao de Consultas e Exames de [GEOGRAPHIC_DATA]" at bounding box center [133, 188] width 230 height 10
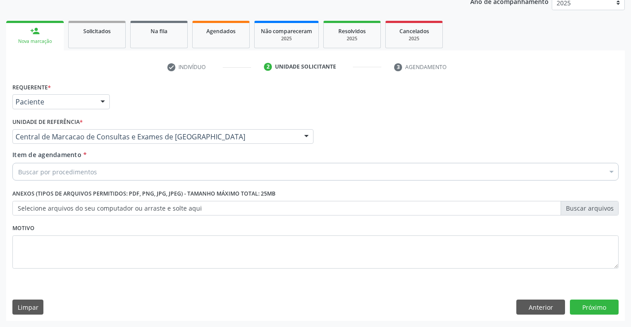
click at [145, 170] on div "Buscar por procedimentos" at bounding box center [315, 172] width 606 height 18
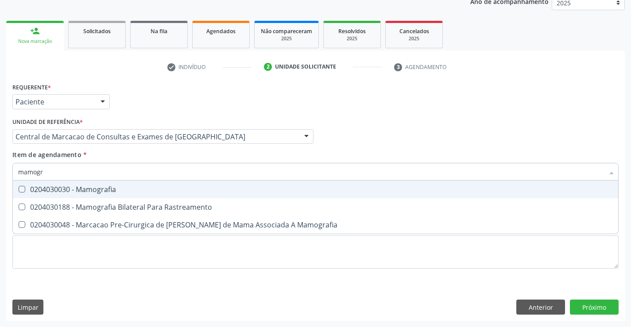
type input "mamogra"
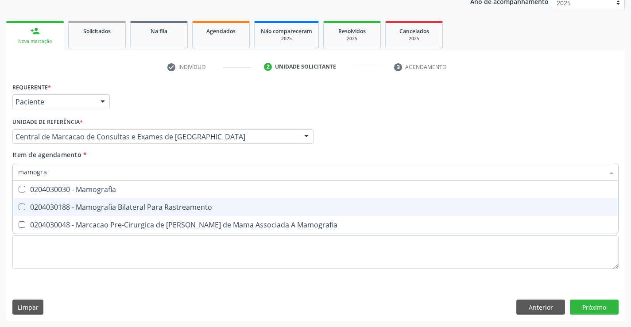
click at [132, 207] on div "0204030188 - Mamografia Bilateral Para Rastreamento" at bounding box center [315, 207] width 594 height 7
checkbox Rastreamento "true"
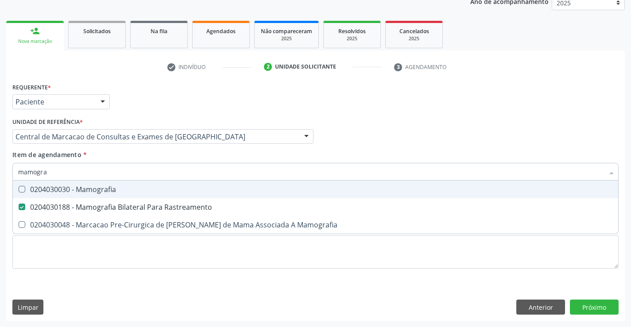
click at [345, 169] on input "mamogra" at bounding box center [310, 172] width 585 height 18
click at [357, 140] on div "Médico Solicitante Por favor, selecione a Unidade de Atendimento primeiro Nenhu…" at bounding box center [315, 132] width 610 height 35
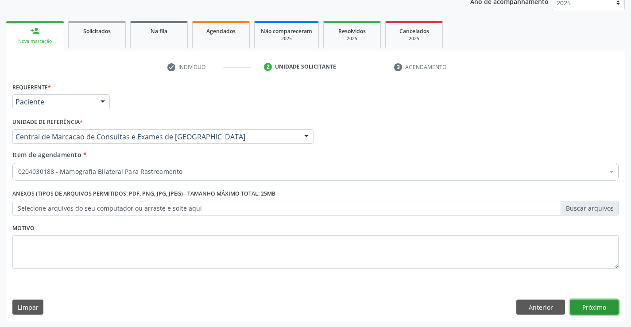
click at [598, 304] on button "Próximo" at bounding box center [594, 307] width 49 height 15
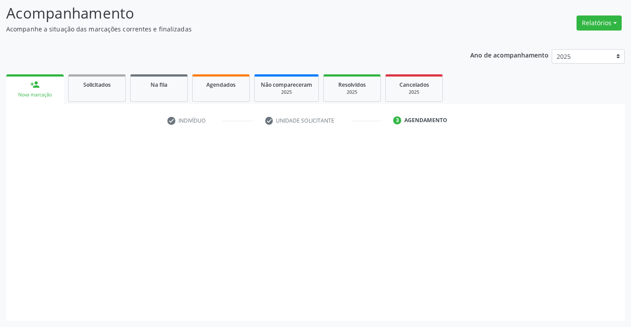
scroll to position [58, 0]
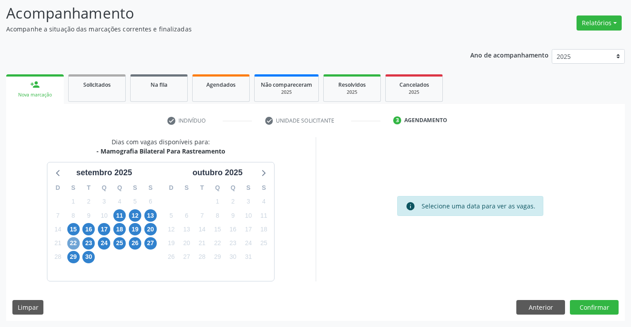
click at [69, 239] on span "22" at bounding box center [73, 243] width 12 height 12
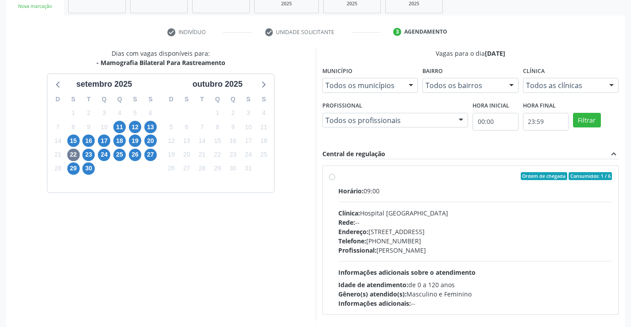
click at [427, 187] on div "Horário: 09:00" at bounding box center [475, 190] width 274 height 9
click at [335, 180] on input "Ordem de chegada Consumidos: 1 / 6 Horário: 09:00 Clínica: Hospital [GEOGRAPHIC…" at bounding box center [332, 176] width 6 height 8
radio input "true"
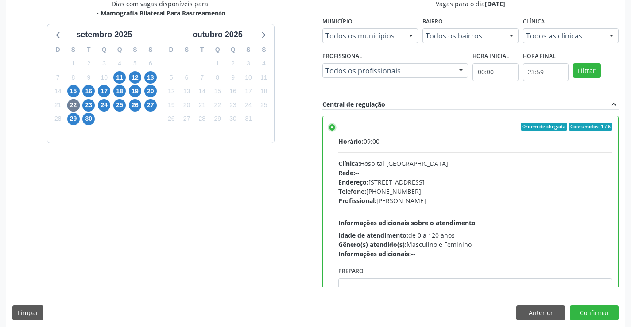
scroll to position [202, 0]
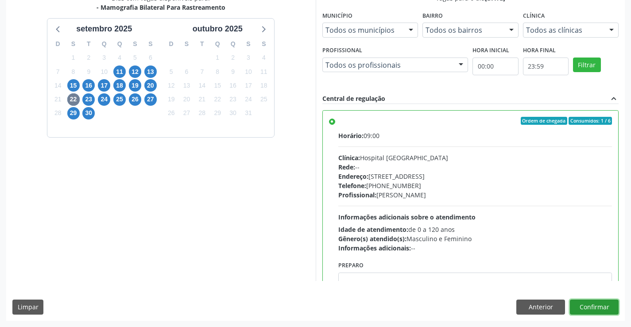
click at [600, 301] on button "Confirmar" at bounding box center [594, 307] width 49 height 15
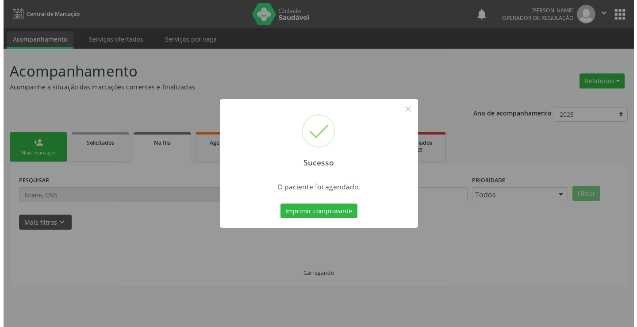
scroll to position [0, 0]
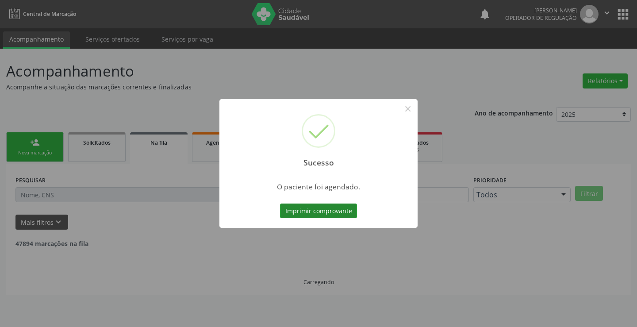
click at [335, 205] on button "Imprimir comprovante" at bounding box center [318, 211] width 77 height 15
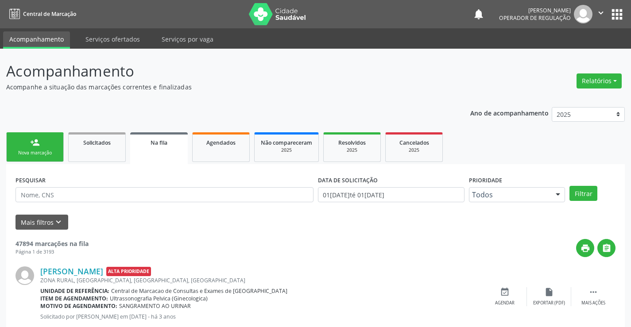
click at [50, 154] on div "Nova marcação" at bounding box center [35, 153] width 44 height 7
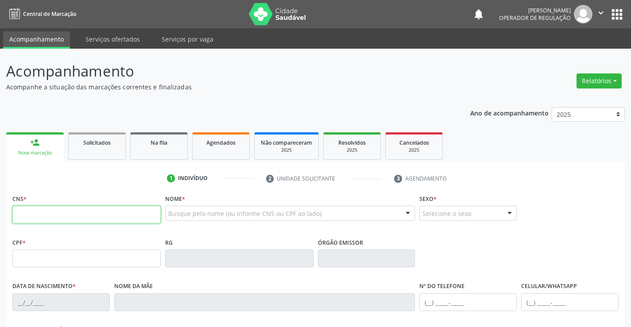
click at [70, 216] on input "text" at bounding box center [86, 215] width 148 height 18
type input "704 0053 3604 8965"
type input "0738788040"
type input "18[DATE]"
type input "[PHONE_NUMBER]"
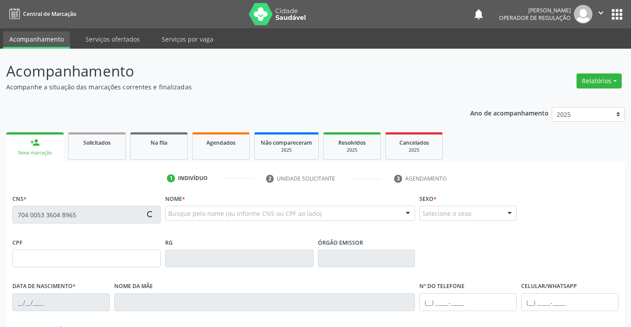
type input "[PHONE_NUMBER]"
type input "005.569.625-24"
type input "S/N"
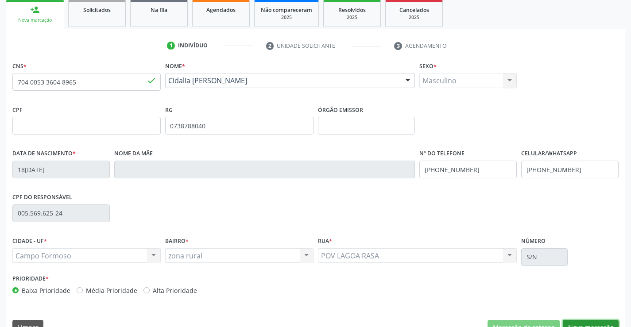
click at [591, 323] on button "Nova marcação" at bounding box center [590, 327] width 56 height 15
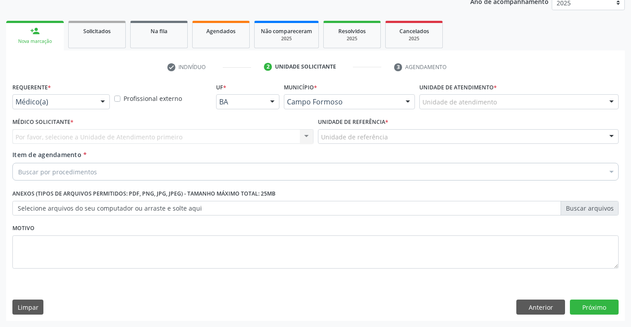
click at [92, 107] on div "Médico(a)" at bounding box center [60, 101] width 97 height 15
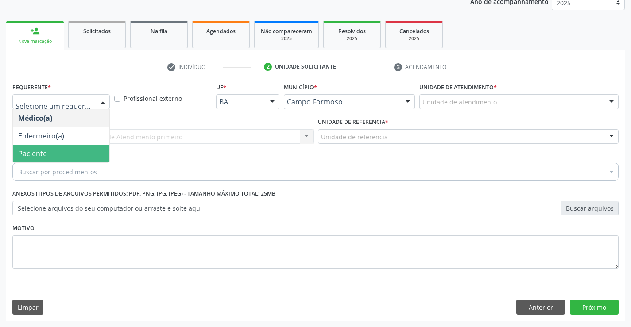
click at [71, 155] on span "Paciente" at bounding box center [61, 154] width 96 height 18
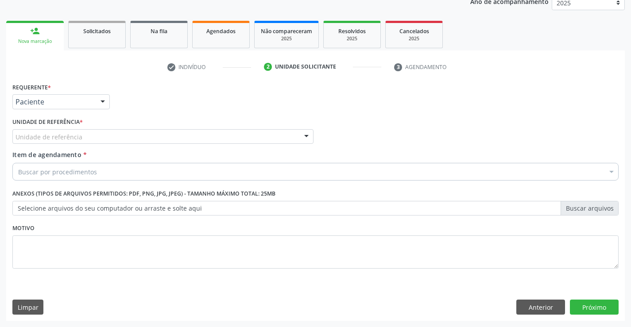
click at [108, 137] on div "Unidade de referência" at bounding box center [162, 136] width 301 height 15
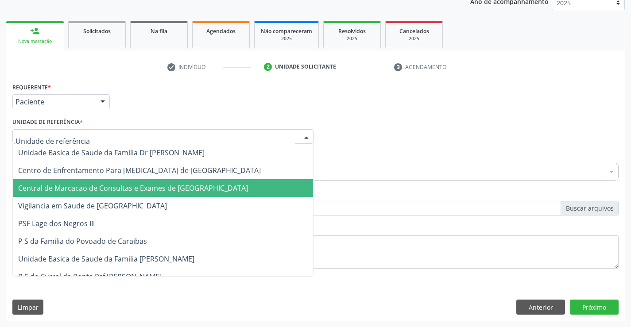
click at [113, 190] on span "Central de Marcacao de Consultas e Exames de [GEOGRAPHIC_DATA]" at bounding box center [133, 188] width 230 height 10
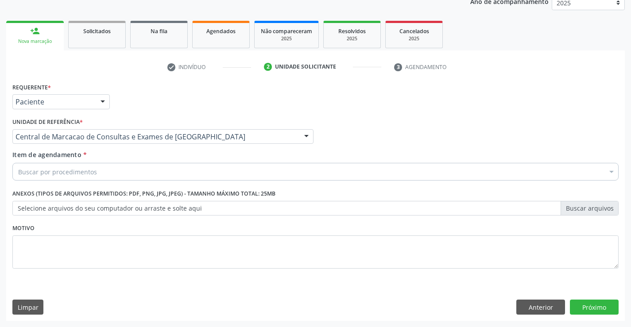
click at [125, 164] on div "Buscar por procedimentos" at bounding box center [315, 172] width 606 height 18
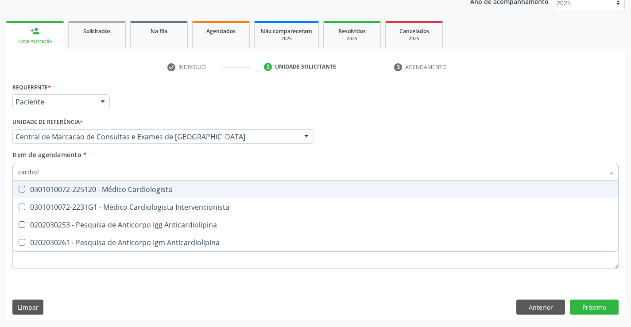
type input "cardiolo"
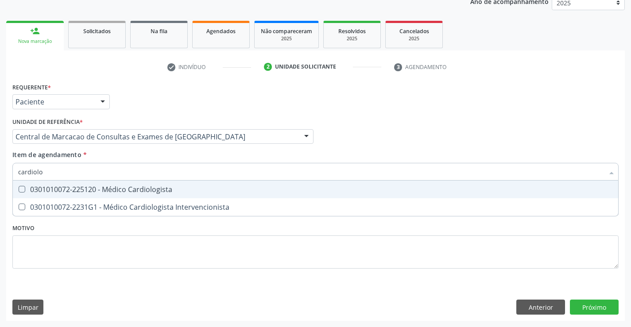
click at [112, 191] on div "0301010072-225120 - Médico Cardiologista" at bounding box center [315, 189] width 594 height 7
checkbox Cardiologista "true"
click at [115, 172] on input "cardiolo" at bounding box center [310, 172] width 585 height 18
type input "a"
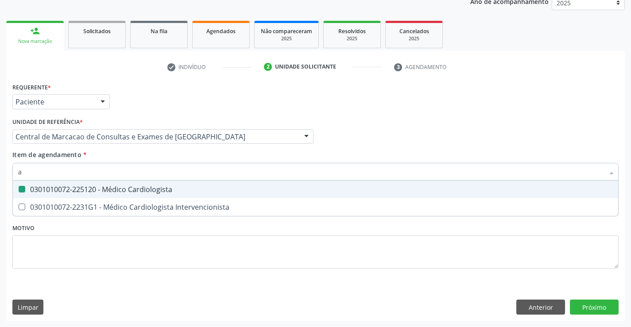
checkbox Cardiologista "false"
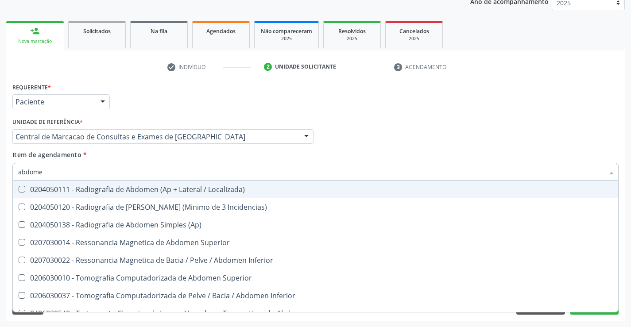
type input "abdomen"
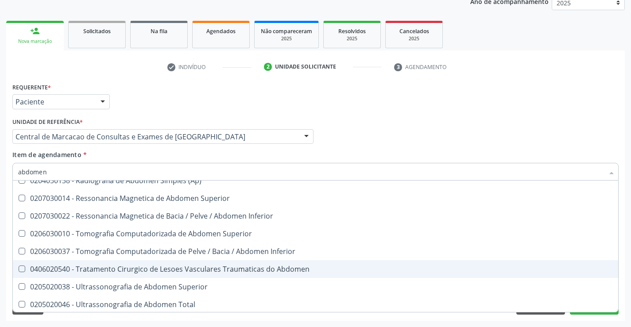
scroll to position [46, 0]
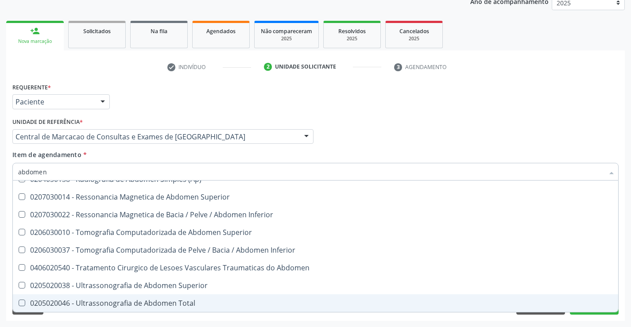
click at [127, 304] on div "0205020046 - Ultrassonografia de Abdomen Total" at bounding box center [315, 303] width 594 height 7
checkbox Total "true"
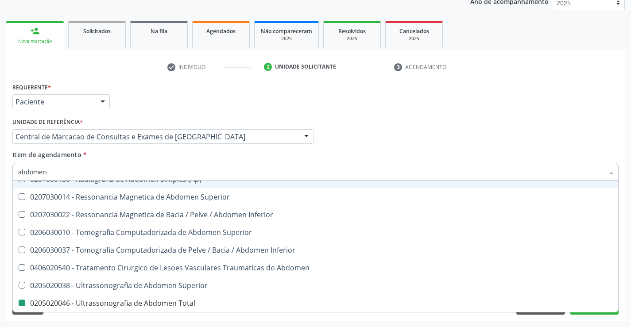
click at [340, 138] on div "Médico Solicitante Por favor, selecione a Unidade de Atendimento primeiro Nenhu…" at bounding box center [315, 132] width 610 height 35
checkbox Incidencias\) "true"
checkbox \(Ap\) "true"
checkbox Total "false"
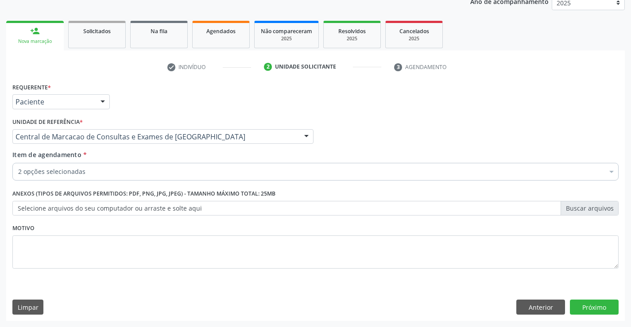
scroll to position [0, 0]
click at [581, 308] on button "Próximo" at bounding box center [594, 307] width 49 height 15
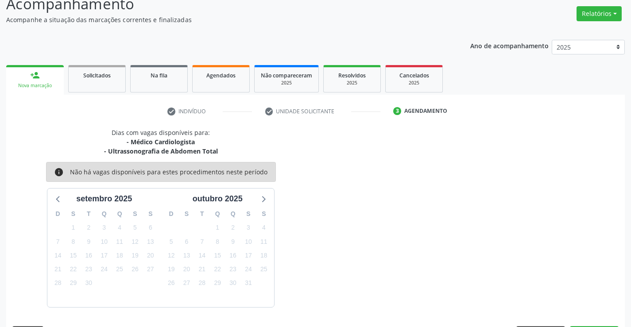
scroll to position [93, 0]
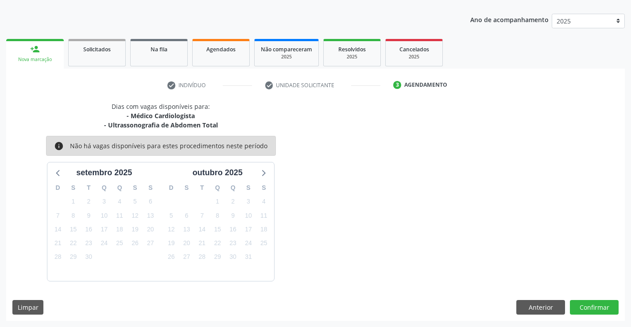
click at [579, 299] on div "Dias com vagas disponíveis para: - Médico Cardiologista - Ultrassonografia de A…" at bounding box center [315, 211] width 618 height 219
click at [581, 302] on button "Confirmar" at bounding box center [594, 307] width 49 height 15
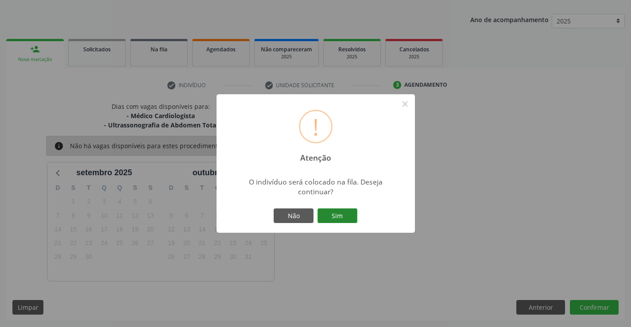
click at [354, 212] on button "Sim" at bounding box center [337, 215] width 40 height 15
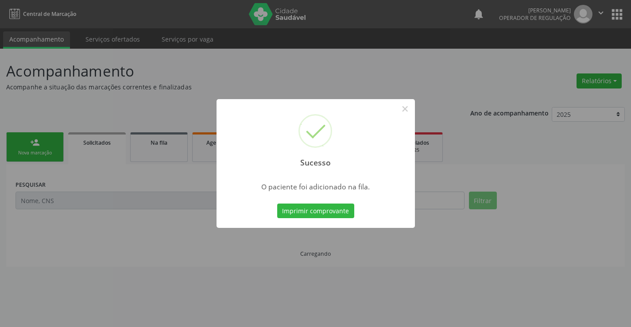
scroll to position [0, 0]
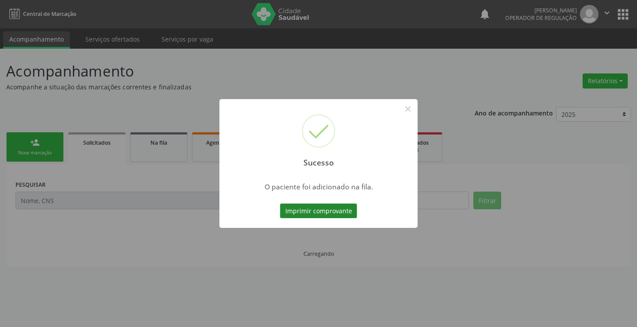
click at [353, 210] on button "Imprimir comprovante" at bounding box center [318, 211] width 77 height 15
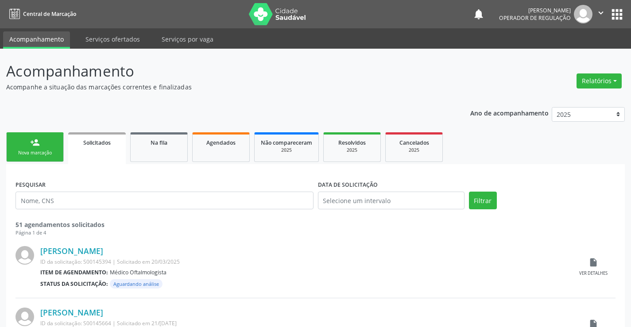
click at [45, 139] on link "person_add Nova marcação" at bounding box center [35, 147] width 58 height 30
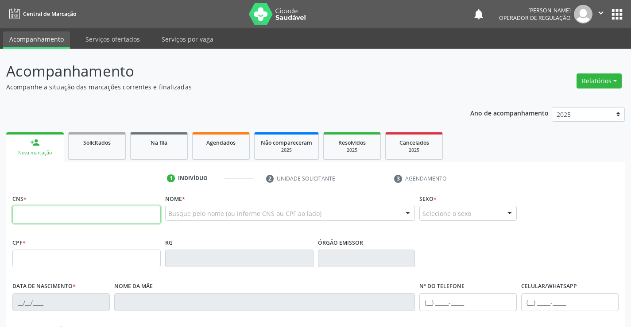
click at [47, 216] on input "text" at bounding box center [86, 215] width 148 height 18
type input "708 4082 0700 2367"
type input "1626799040"
type input "05/03/1995"
type input "(74) 98812-9278"
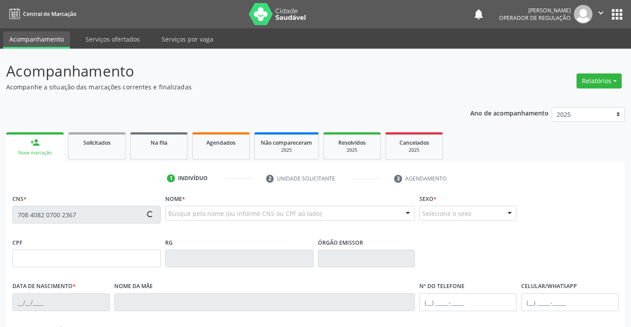
type input "(74) 98812-9278"
type input "075.242.375-45"
type input "S/N"
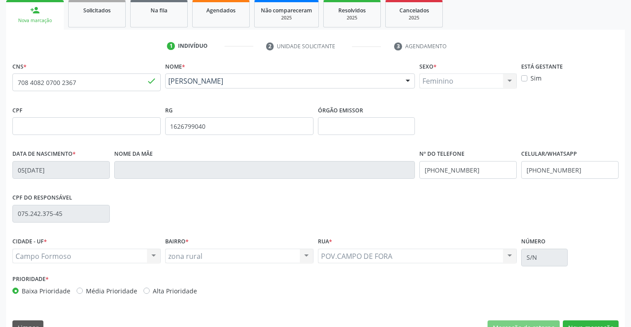
scroll to position [153, 0]
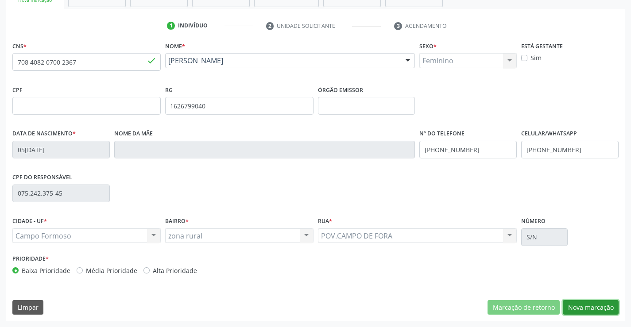
click at [608, 313] on button "Nova marcação" at bounding box center [590, 307] width 56 height 15
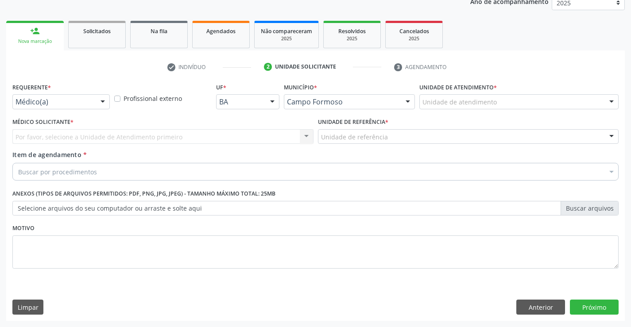
scroll to position [112, 0]
click at [97, 97] on div at bounding box center [102, 102] width 13 height 15
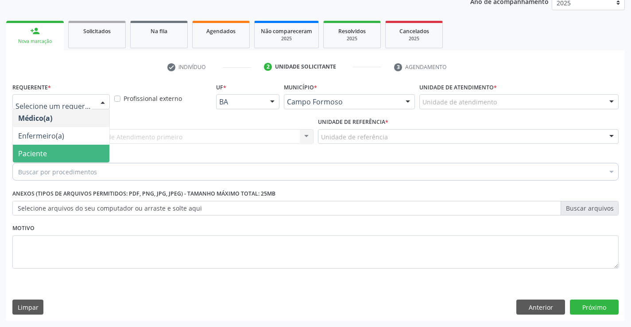
click at [55, 155] on span "Paciente" at bounding box center [61, 154] width 96 height 18
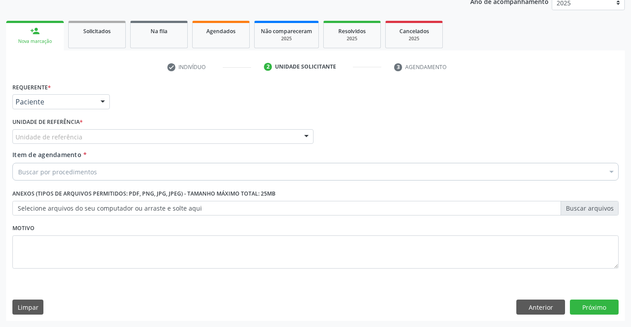
click at [123, 137] on div "Unidade de referência" at bounding box center [162, 136] width 301 height 15
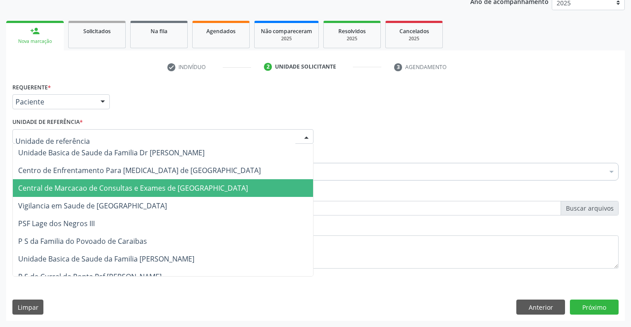
click at [127, 185] on span "Central de Marcacao de Consultas e Exames de [GEOGRAPHIC_DATA]" at bounding box center [133, 188] width 230 height 10
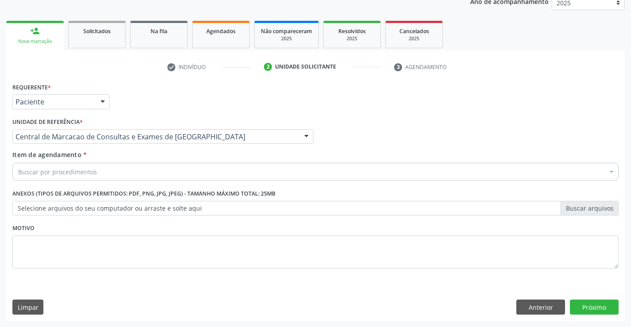
click at [141, 164] on div "Buscar por procedimentos" at bounding box center [315, 172] width 606 height 18
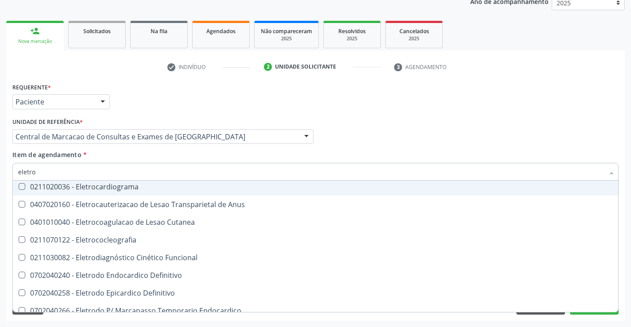
scroll to position [89, 0]
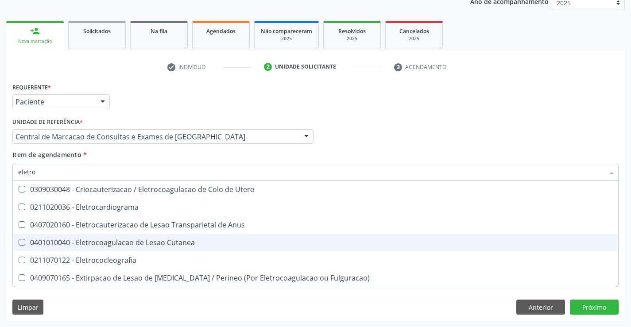
type input "eletroc"
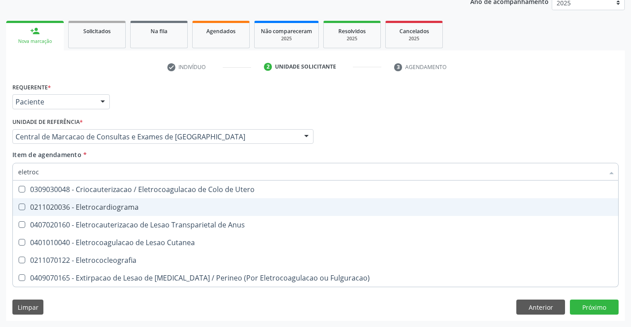
click at [136, 208] on div "0211020036 - Eletrocardiograma" at bounding box center [315, 207] width 594 height 7
checkbox Eletrocardiograma "true"
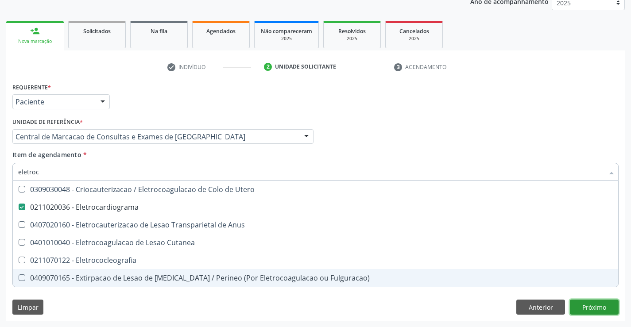
click at [585, 309] on div "Requerente * Paciente Médico(a) Enfermeiro(a) Paciente Nenhum resultado encontr…" at bounding box center [315, 201] width 618 height 240
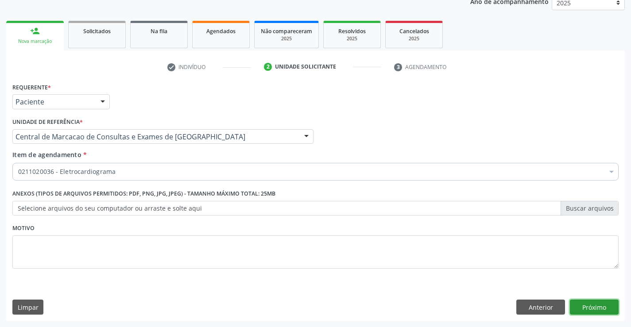
click at [602, 301] on button "Próximo" at bounding box center [594, 307] width 49 height 15
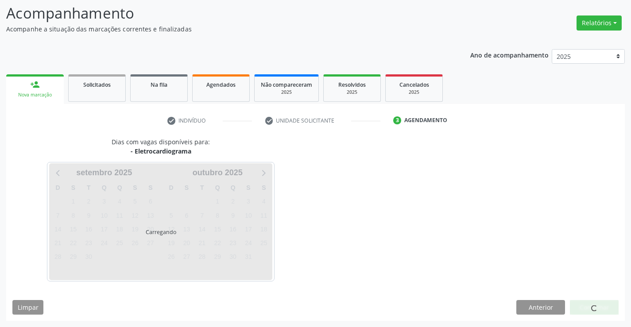
scroll to position [84, 0]
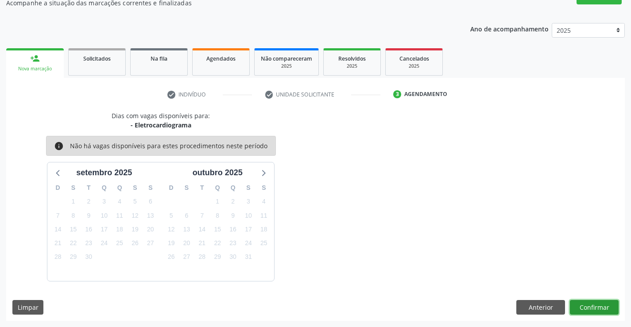
click at [594, 307] on button "Confirmar" at bounding box center [594, 307] width 49 height 15
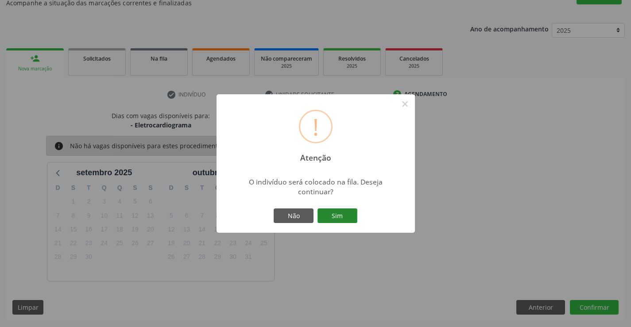
click at [341, 216] on button "Sim" at bounding box center [337, 215] width 40 height 15
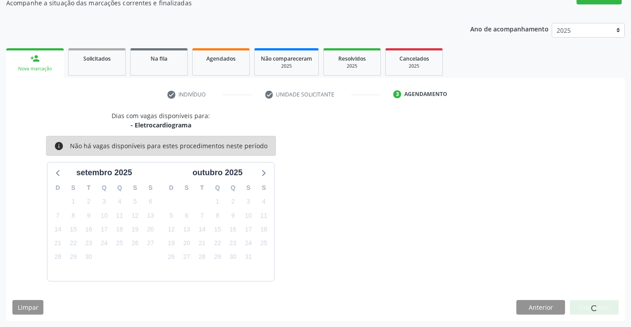
scroll to position [0, 0]
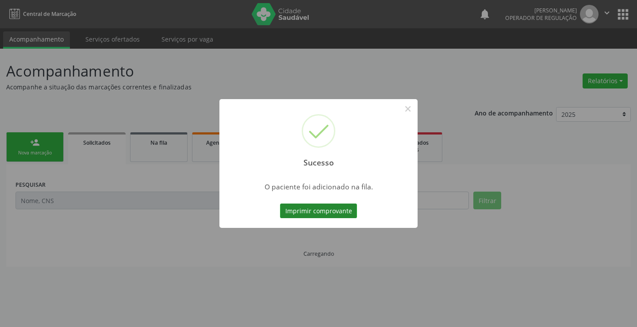
click at [337, 213] on button "Imprimir comprovante" at bounding box center [318, 211] width 77 height 15
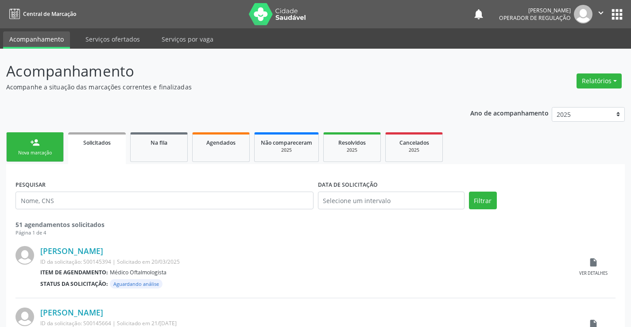
click at [48, 146] on link "person_add Nova marcação" at bounding box center [35, 147] width 58 height 30
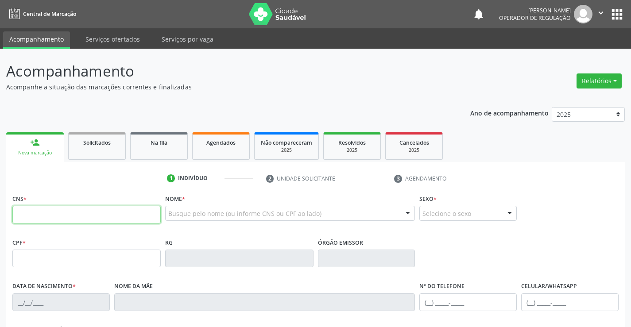
click at [47, 214] on input "text" at bounding box center [86, 215] width 148 height 18
type input "708 4082 0700 2367"
type input "1626799040"
type input "05/03/1995"
type input "(74) 98812-9278"
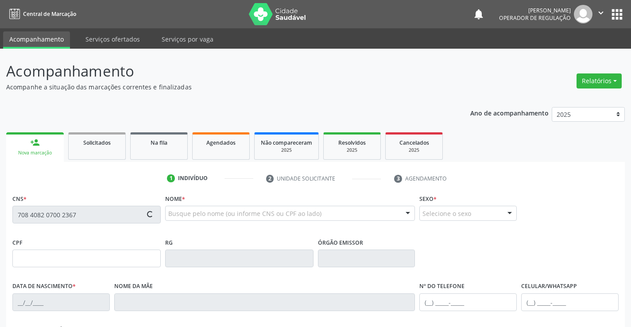
type input "(74) 98812-9278"
type input "075.242.375-45"
type input "S/N"
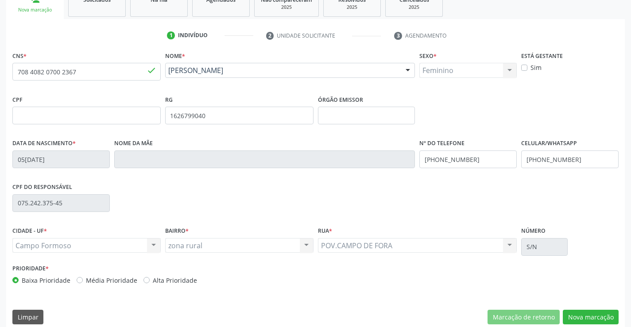
scroll to position [153, 0]
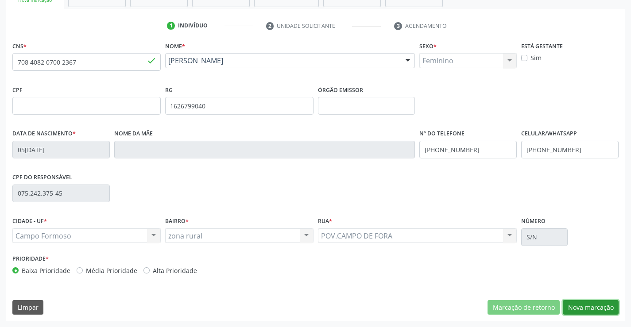
click at [577, 312] on button "Nova marcação" at bounding box center [590, 307] width 56 height 15
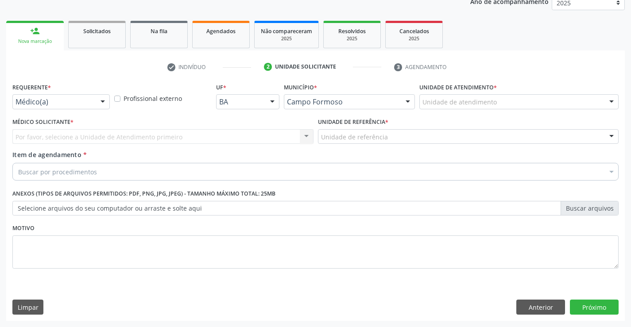
click at [93, 95] on div "Médico(a)" at bounding box center [60, 101] width 97 height 15
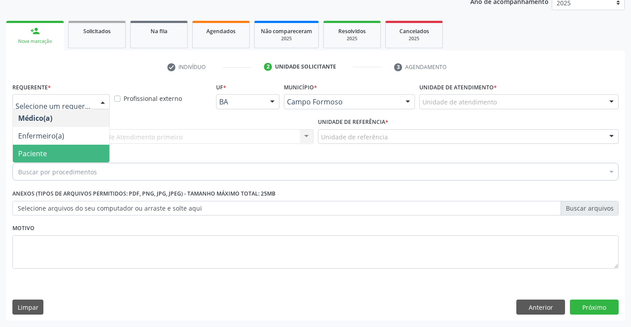
click at [70, 146] on span "Paciente" at bounding box center [61, 154] width 96 height 18
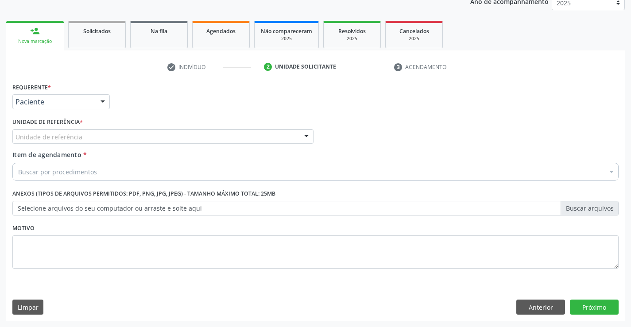
click at [142, 133] on div "Unidade de referência" at bounding box center [162, 136] width 301 height 15
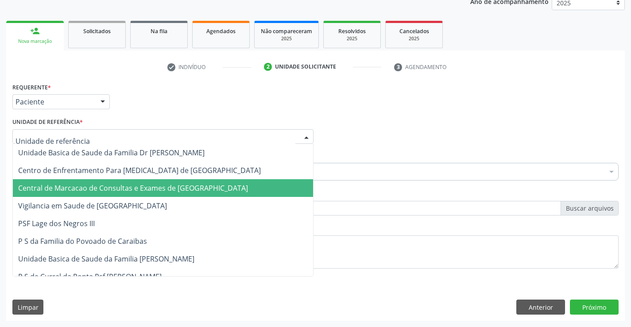
click at [134, 182] on span "Central de Marcacao de Consultas e Exames de [GEOGRAPHIC_DATA]" at bounding box center [163, 188] width 300 height 18
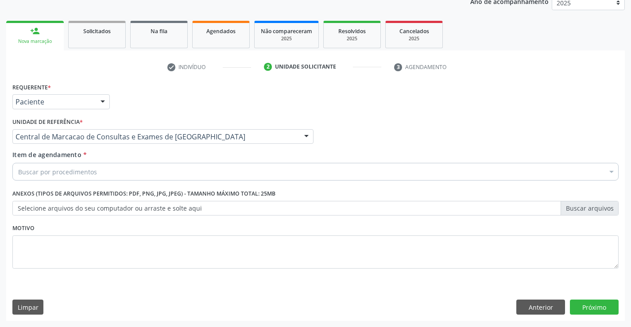
click at [118, 170] on div "Buscar por procedimentos" at bounding box center [315, 172] width 606 height 18
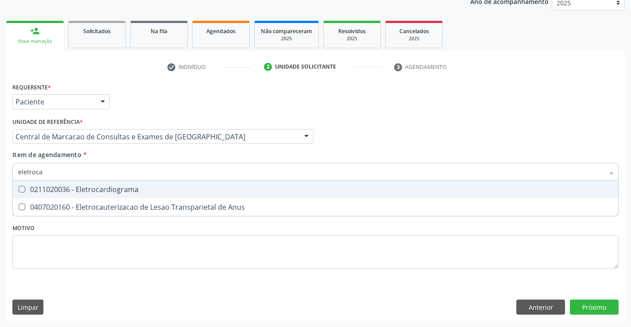
type input "eletrocar"
click at [113, 189] on div "0211020036 - Eletrocardiograma" at bounding box center [315, 189] width 594 height 7
checkbox Eletrocardiograma "true"
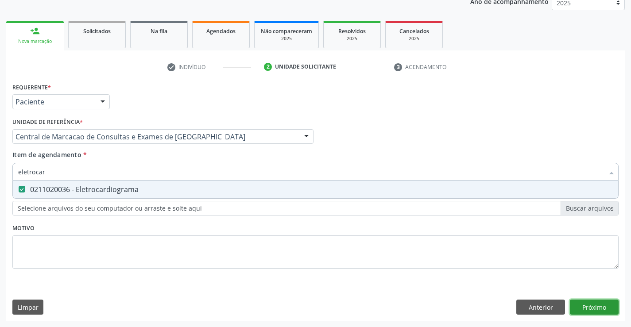
click at [603, 307] on div "Requerente * Paciente Médico(a) Enfermeiro(a) Paciente Nenhum resultado encontr…" at bounding box center [315, 201] width 618 height 240
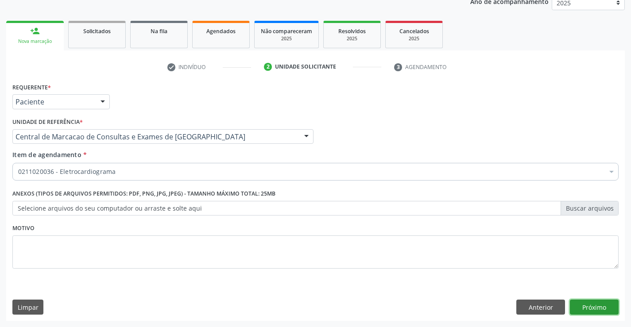
click at [607, 311] on button "Próximo" at bounding box center [594, 307] width 49 height 15
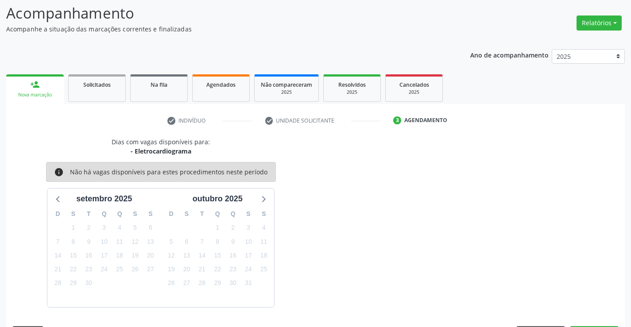
scroll to position [84, 0]
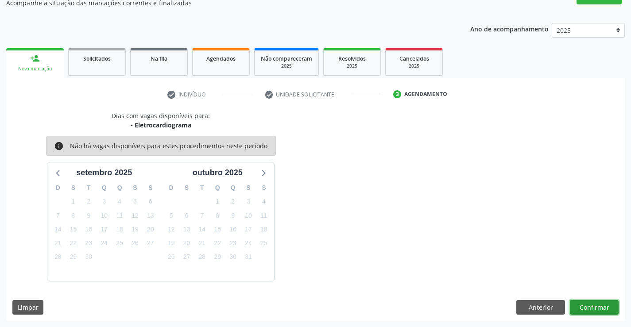
click at [597, 308] on button "Confirmar" at bounding box center [594, 307] width 49 height 15
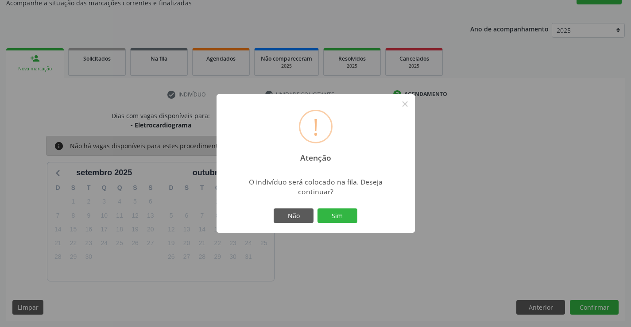
click at [357, 211] on div "Não Sim" at bounding box center [316, 216] width 88 height 19
click at [350, 213] on button "Sim" at bounding box center [337, 215] width 40 height 15
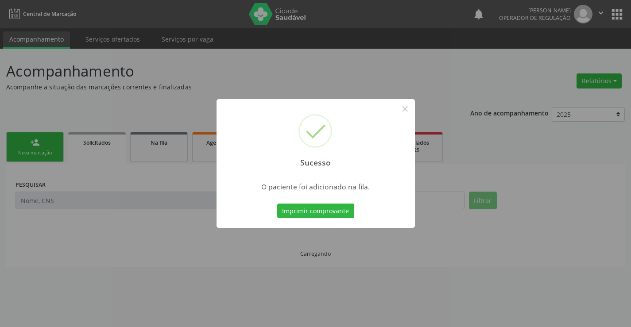
scroll to position [0, 0]
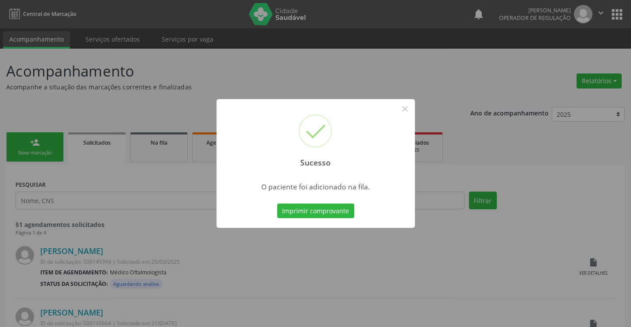
click at [277, 204] on button "Imprimir comprovante" at bounding box center [315, 211] width 77 height 15
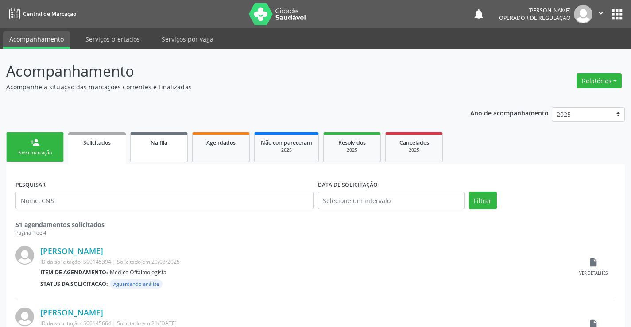
click at [157, 151] on link "Na fila" at bounding box center [159, 147] width 58 height 30
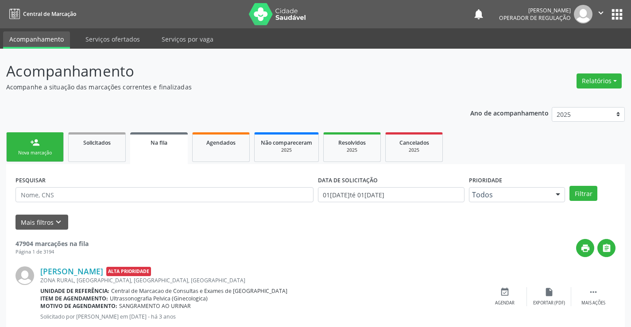
click at [35, 145] on div "person_add" at bounding box center [35, 143] width 10 height 10
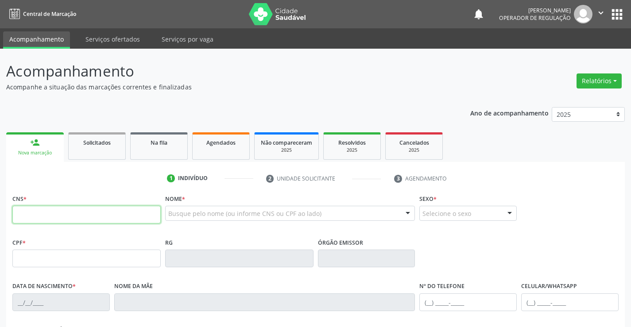
click at [53, 208] on input "text" at bounding box center [86, 215] width 148 height 18
type input "706 5053 9694 2990"
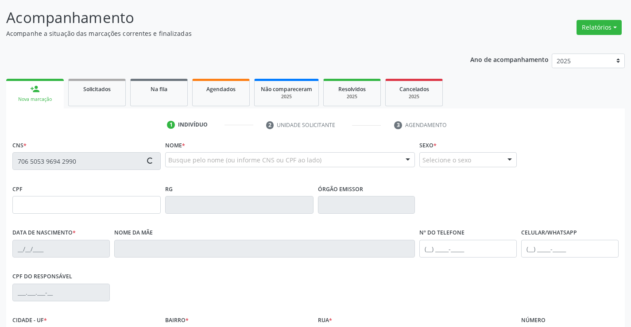
scroll to position [153, 0]
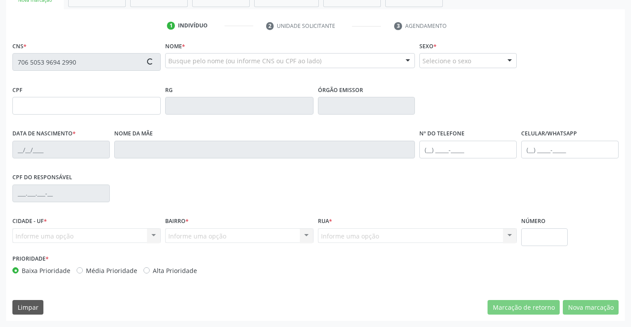
type input "005.690.315-40"
type input "05/05/1978"
type input "Izabel Isaura de Souza"
type input "(74) 9197-3641"
type input "S/N"
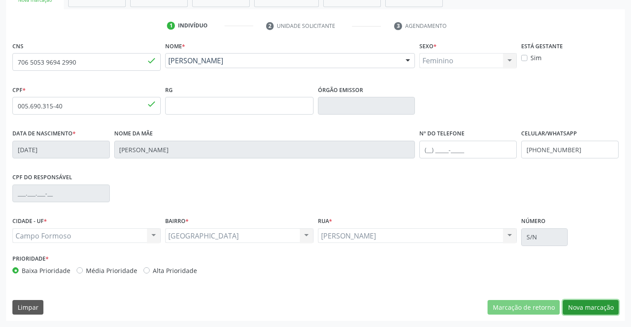
click at [596, 310] on button "Nova marcação" at bounding box center [590, 307] width 56 height 15
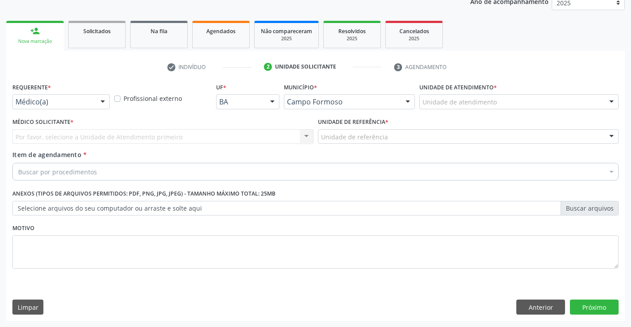
scroll to position [112, 0]
click at [93, 106] on div "Médico(a)" at bounding box center [60, 101] width 97 height 15
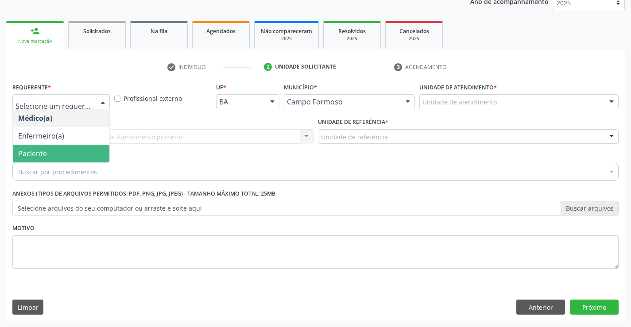
click at [74, 153] on span "Paciente" at bounding box center [61, 154] width 96 height 18
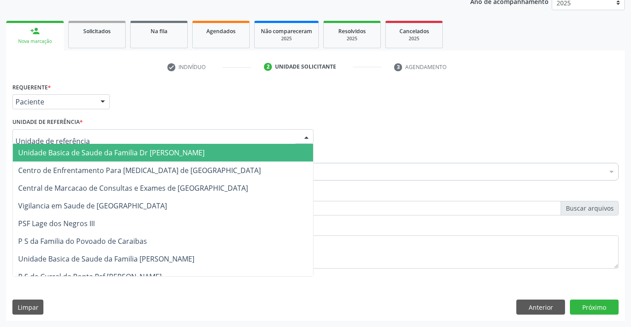
click at [132, 142] on div at bounding box center [162, 136] width 301 height 15
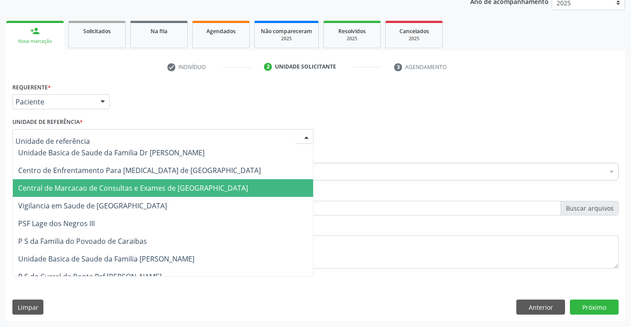
click at [135, 186] on span "Central de Marcacao de Consultas e Exames de [GEOGRAPHIC_DATA]" at bounding box center [133, 188] width 230 height 10
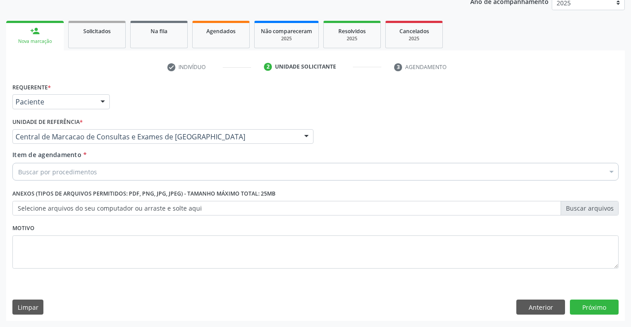
click at [162, 170] on div "Buscar por procedimentos" at bounding box center [315, 172] width 606 height 18
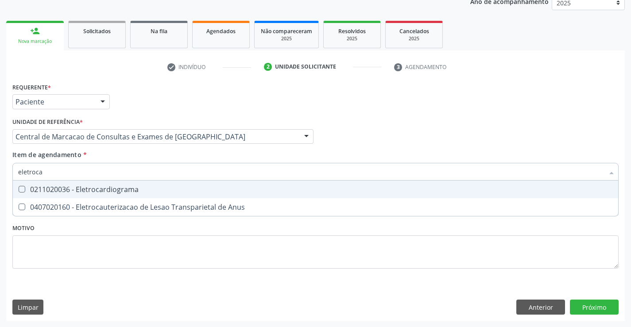
type input "eletrocar"
click at [135, 191] on div "0211020036 - Eletrocardiograma" at bounding box center [315, 189] width 594 height 7
checkbox Eletrocardiograma "true"
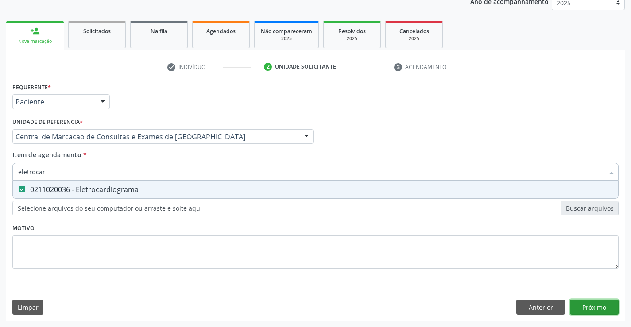
click at [583, 308] on div "Requerente * Paciente Médico(a) Enfermeiro(a) Paciente Nenhum resultado encontr…" at bounding box center [315, 201] width 618 height 240
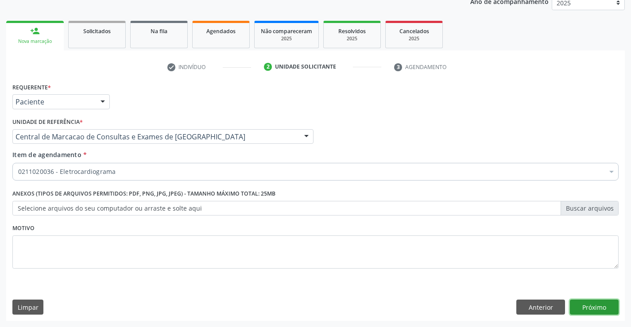
click at [585, 307] on button "Próximo" at bounding box center [594, 307] width 49 height 15
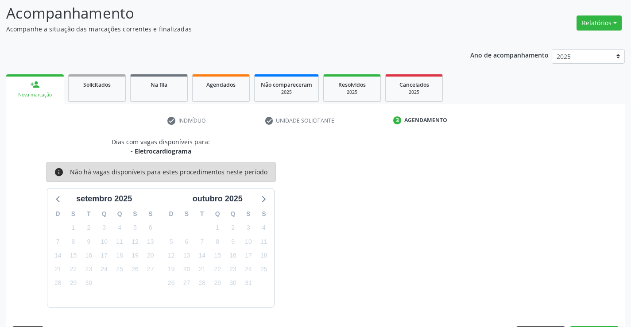
scroll to position [84, 0]
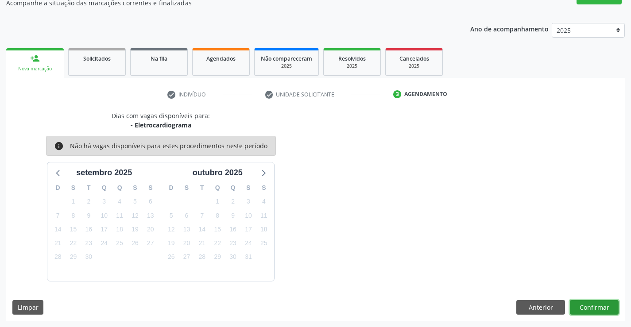
click at [585, 307] on button "Confirmar" at bounding box center [594, 307] width 49 height 15
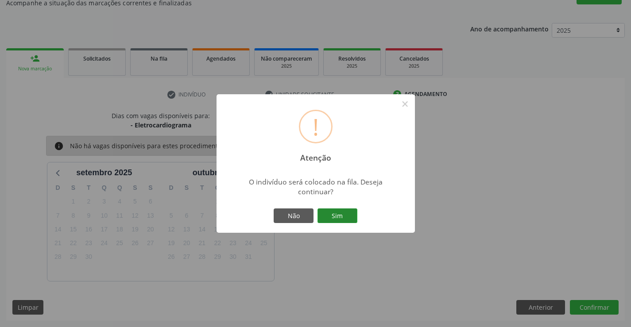
click at [342, 215] on button "Sim" at bounding box center [337, 215] width 40 height 15
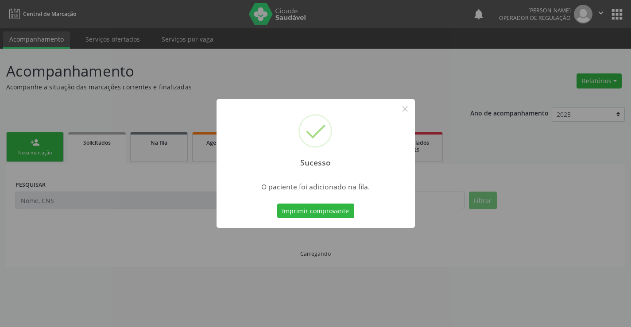
scroll to position [0, 0]
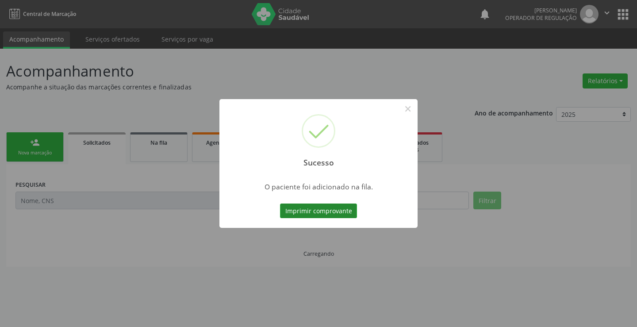
click at [329, 206] on button "Imprimir comprovante" at bounding box center [318, 211] width 77 height 15
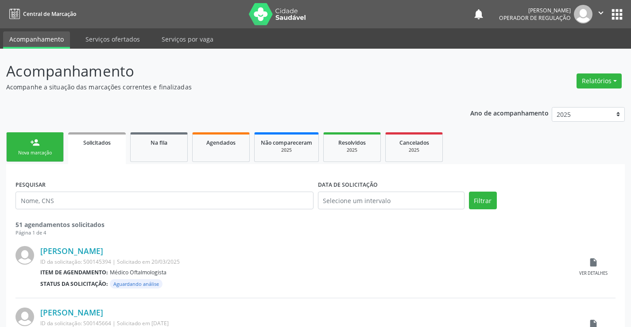
click at [50, 154] on div "Nova marcação" at bounding box center [35, 153] width 44 height 7
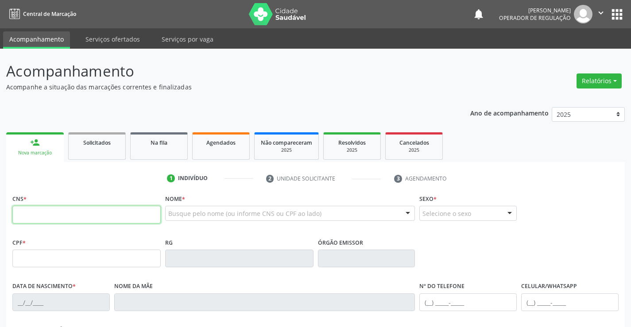
click at [70, 214] on input "text" at bounding box center [86, 215] width 148 height 18
click at [33, 218] on input "text" at bounding box center [86, 215] width 148 height 18
type input "700 5029 4968 2553"
type input "007543139"
type input "12/06/2016"
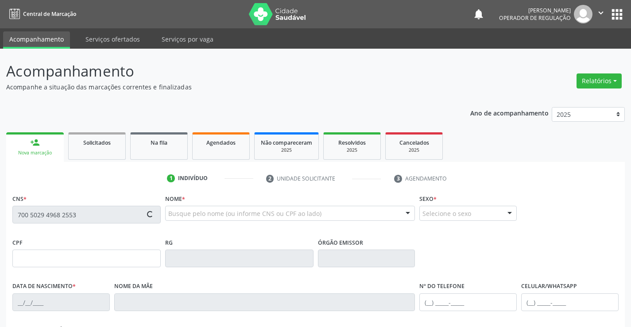
type input "S/N"
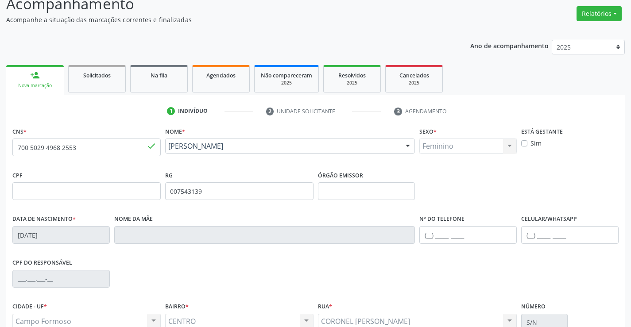
scroll to position [89, 0]
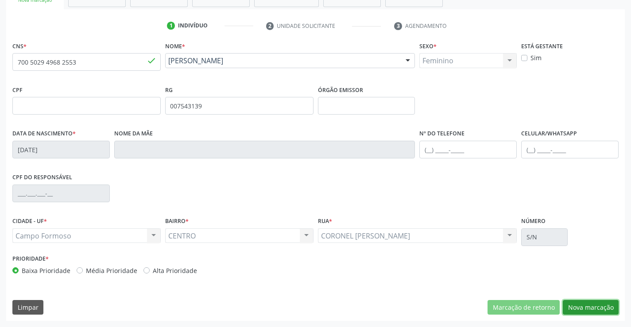
click at [588, 303] on button "Nova marcação" at bounding box center [590, 307] width 56 height 15
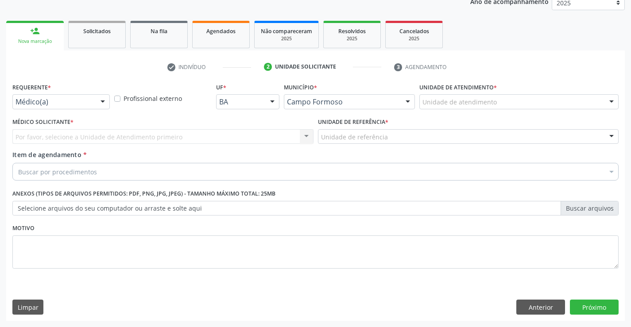
scroll to position [112, 0]
click at [104, 105] on div at bounding box center [102, 102] width 13 height 15
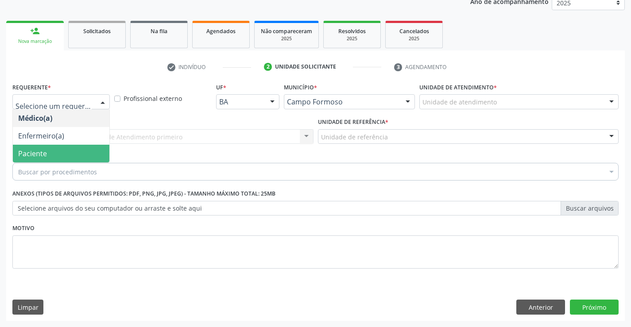
click at [64, 155] on span "Paciente" at bounding box center [61, 154] width 96 height 18
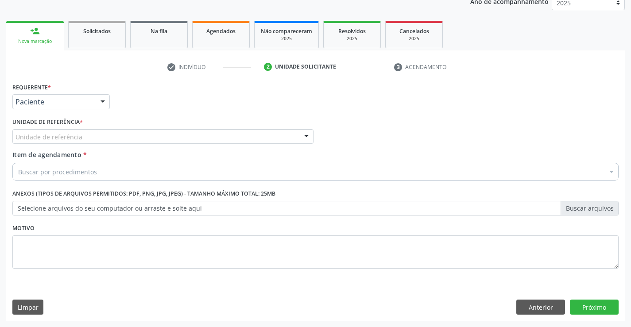
click at [128, 135] on div "Unidade de referência" at bounding box center [162, 136] width 301 height 15
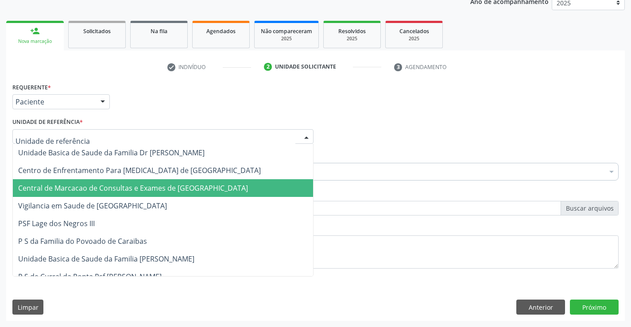
click at [123, 189] on span "Central de Marcacao de Consultas e Exames de [GEOGRAPHIC_DATA]" at bounding box center [133, 188] width 230 height 10
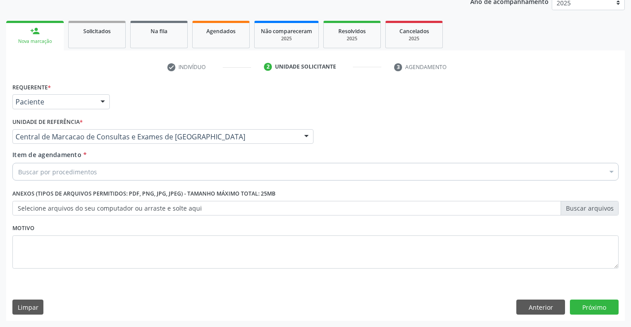
click at [154, 178] on div "Buscar por procedimentos Selecionar todos 0202040089 - 3X Pesquisa de Larvas Na…" at bounding box center [315, 170] width 606 height 15
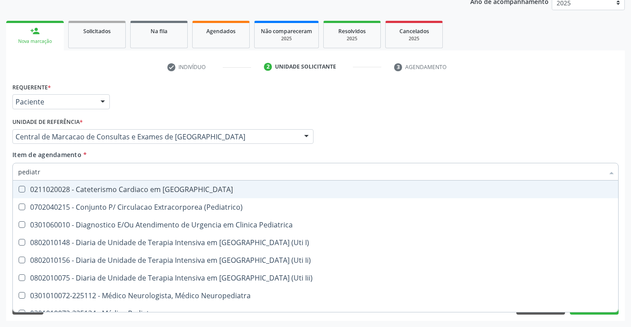
type input "pediatra"
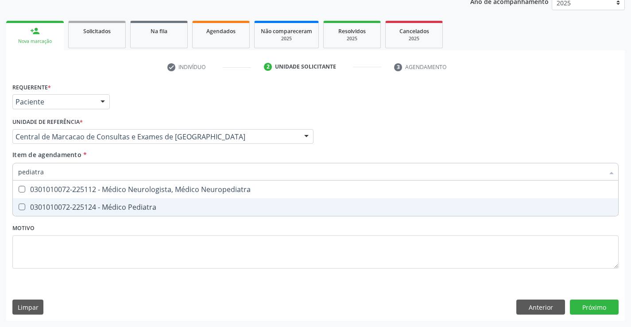
click at [148, 207] on div "0301010072-225124 - Médico Pediatra" at bounding box center [315, 207] width 594 height 7
checkbox Pediatra "true"
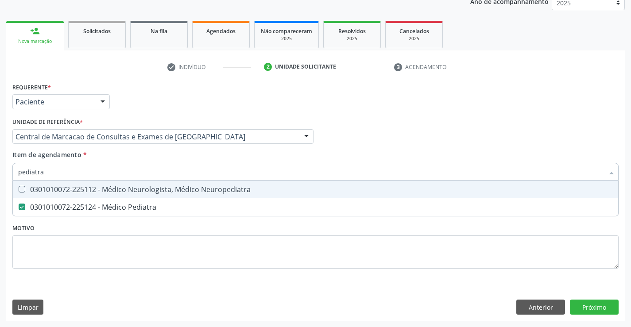
click at [362, 142] on div "Médico Solicitante Por favor, selecione a Unidade de Atendimento primeiro Nenhu…" at bounding box center [315, 132] width 610 height 35
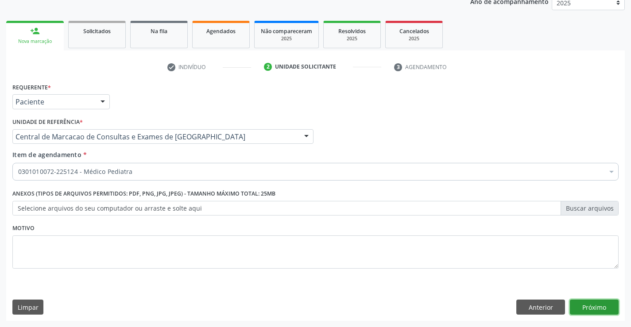
click at [600, 303] on button "Próximo" at bounding box center [594, 307] width 49 height 15
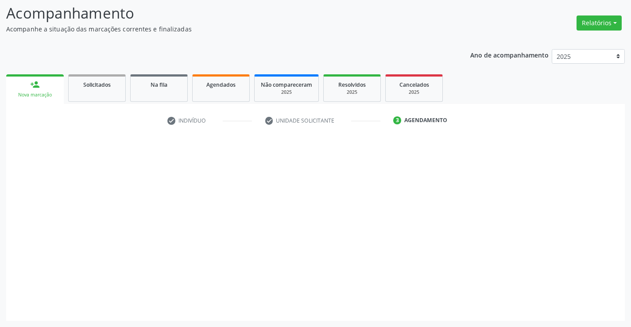
scroll to position [58, 0]
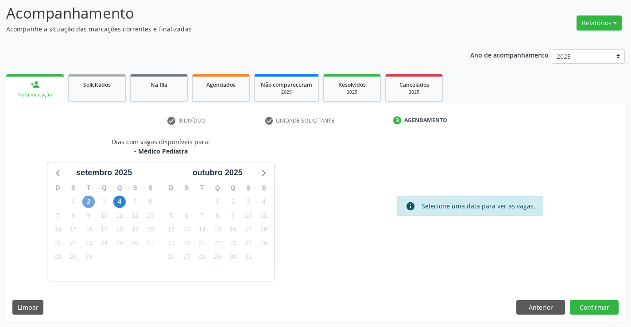
click at [90, 201] on span "2" at bounding box center [88, 202] width 12 height 12
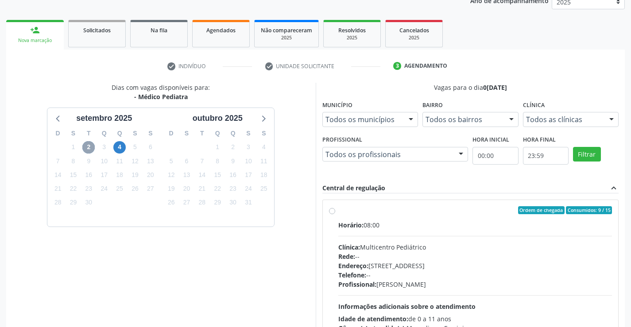
scroll to position [186, 0]
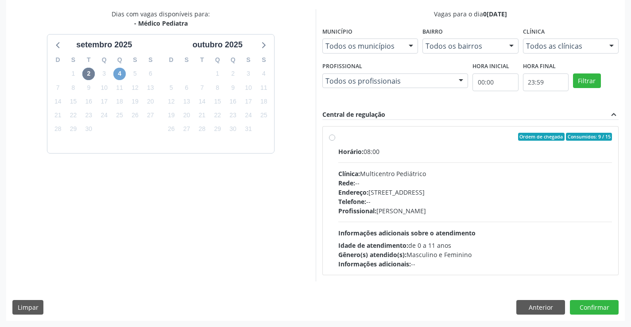
click at [123, 74] on span "4" at bounding box center [119, 74] width 12 height 12
click at [427, 185] on div "Rede: --" at bounding box center [475, 182] width 274 height 9
click at [335, 141] on input "Ordem de chegada Consumidos: 0 / 15 Horário: 08:00 Clínica: Multicentro Pediátr…" at bounding box center [332, 137] width 6 height 8
radio input "true"
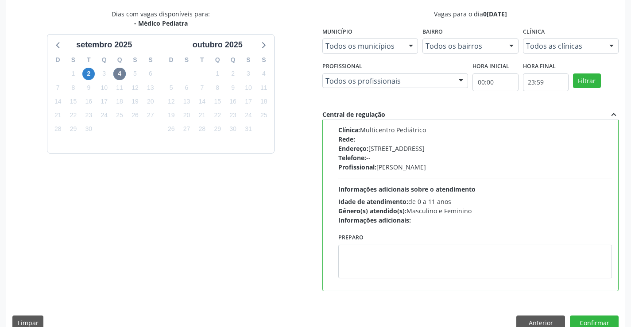
scroll to position [0, 0]
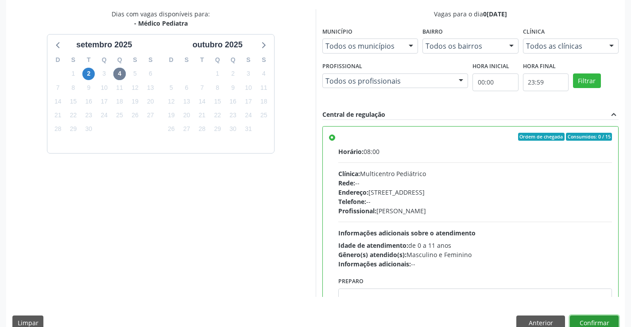
click at [598, 323] on button "Confirmar" at bounding box center [594, 323] width 49 height 15
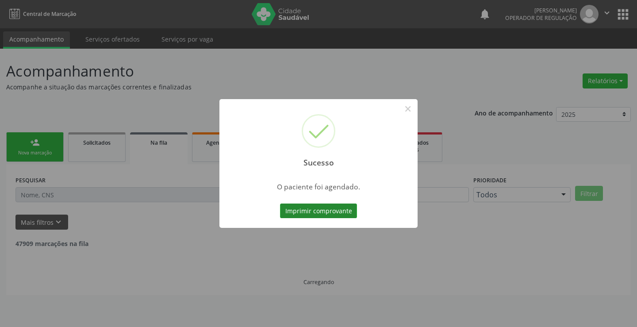
click at [314, 209] on button "Imprimir comprovante" at bounding box center [318, 211] width 77 height 15
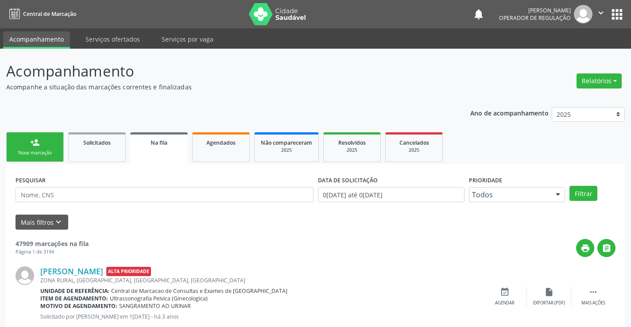
click at [596, 11] on icon "" at bounding box center [601, 13] width 10 height 10
click at [571, 56] on link "Sair" at bounding box center [577, 54] width 61 height 12
